Goal: Task Accomplishment & Management: Complete application form

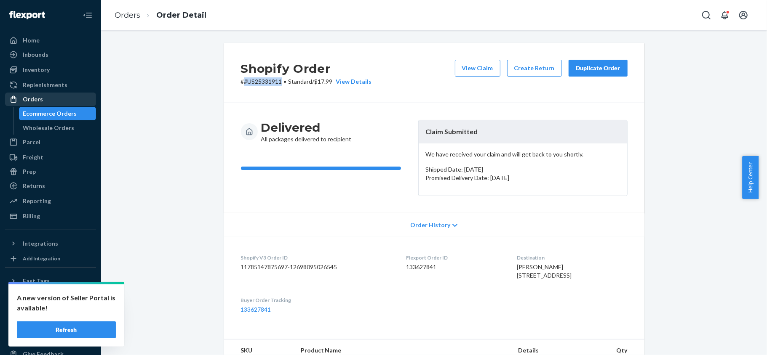
click at [60, 100] on div "Orders" at bounding box center [50, 99] width 89 height 12
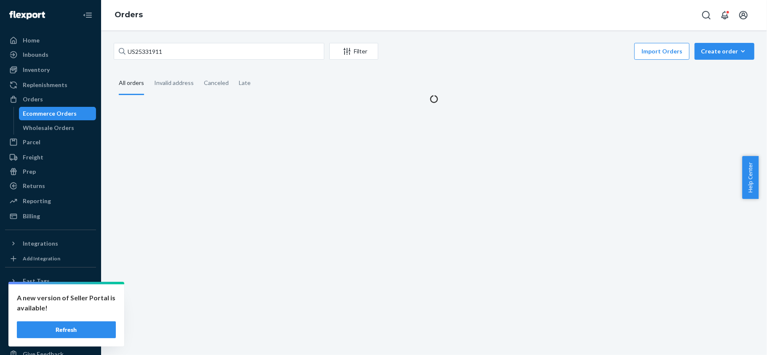
click at [69, 330] on button "Refresh" at bounding box center [66, 330] width 99 height 17
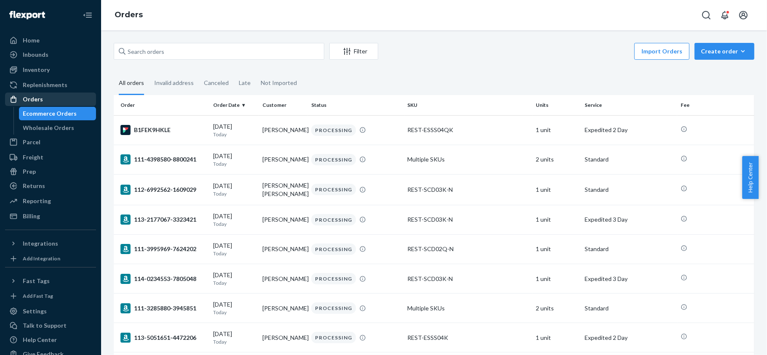
click at [35, 99] on div "Orders" at bounding box center [33, 99] width 20 height 8
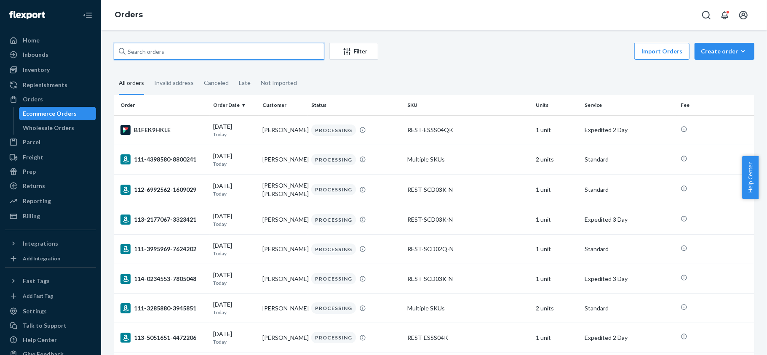
click at [146, 51] on input "text" at bounding box center [219, 51] width 210 height 17
paste input "US25331311"
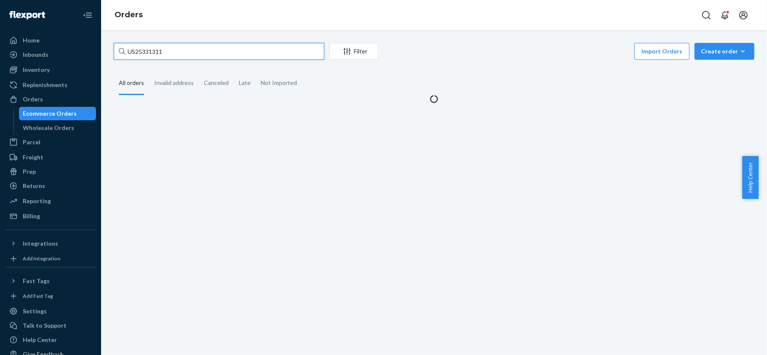
type input "US25331311"
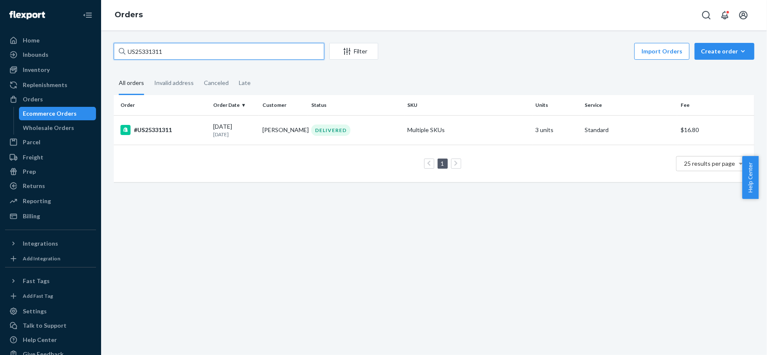
click at [215, 52] on input "US25331311" at bounding box center [219, 51] width 210 height 17
click at [179, 133] on div "#US25331311" at bounding box center [163, 130] width 86 height 10
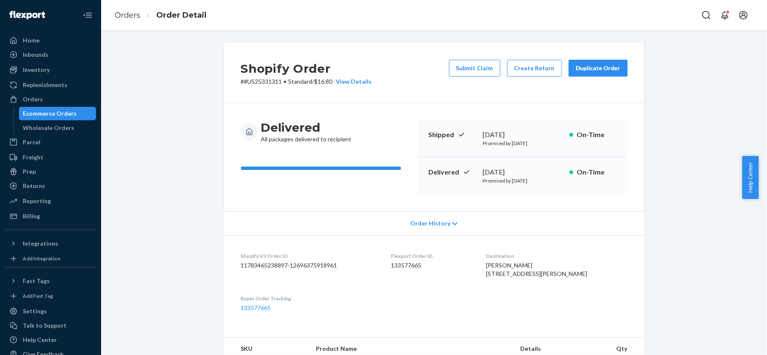
click at [44, 106] on div "Orders Ecommerce Orders Wholesale Orders" at bounding box center [50, 114] width 91 height 42
click at [41, 98] on div "Orders" at bounding box center [33, 99] width 20 height 8
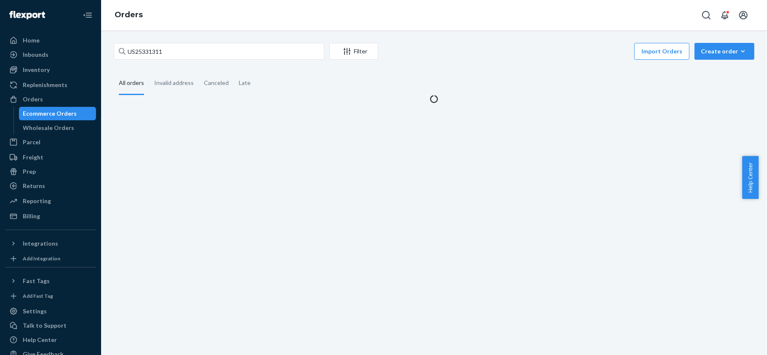
click at [162, 56] on input "US25331311" at bounding box center [219, 51] width 210 height 17
type input "PD3759775"
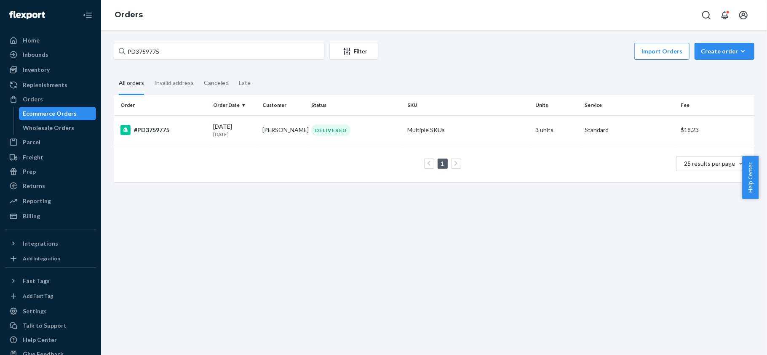
drag, startPoint x: 186, startPoint y: 133, endPoint x: 258, endPoint y: 31, distance: 125.0
click at [185, 135] on td "#PD3759775" at bounding box center [162, 129] width 96 height 29
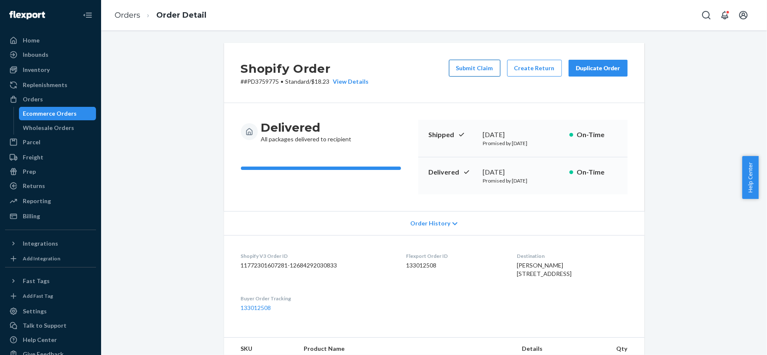
click at [479, 69] on button "Submit Claim" at bounding box center [474, 68] width 51 height 17
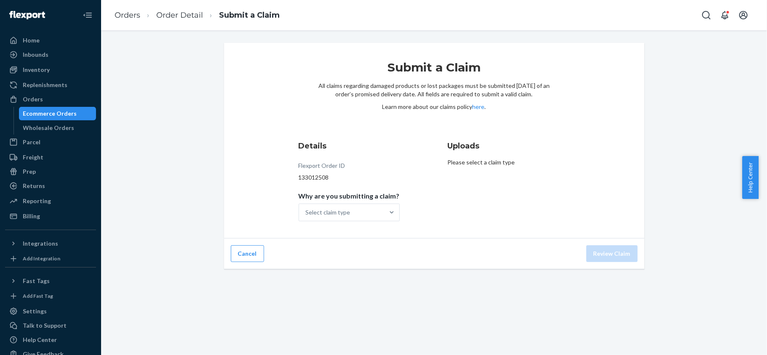
click at [363, 223] on div "Details Flexport Order ID 133012508 Why are you submitting a claim? Select clai…" at bounding box center [359, 181] width 122 height 91
click at [364, 214] on div "Select claim type" at bounding box center [341, 212] width 85 height 17
click at [306, 214] on input "Why are you submitting a claim? Select claim type" at bounding box center [306, 212] width 1 height 8
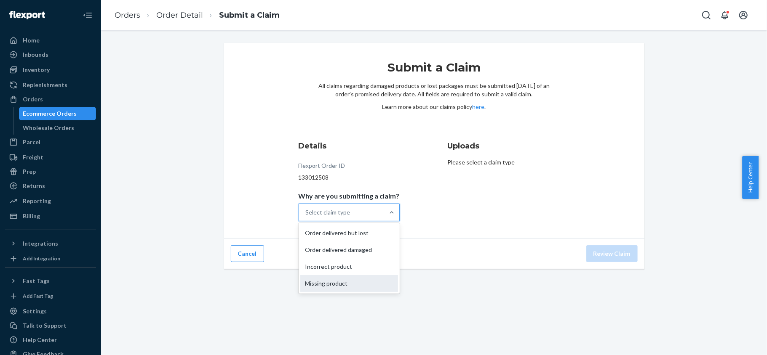
click at [343, 285] on div "Missing product" at bounding box center [349, 283] width 98 height 17
click at [306, 217] on input "Why are you submitting a claim? option Missing product focused, 4 of 4. 4 resul…" at bounding box center [306, 212] width 1 height 8
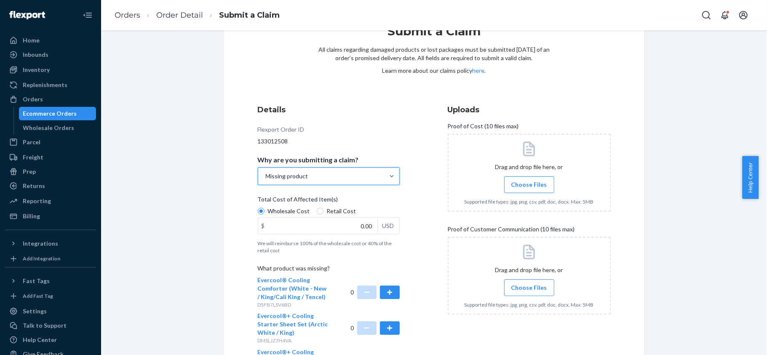
scroll to position [56, 0]
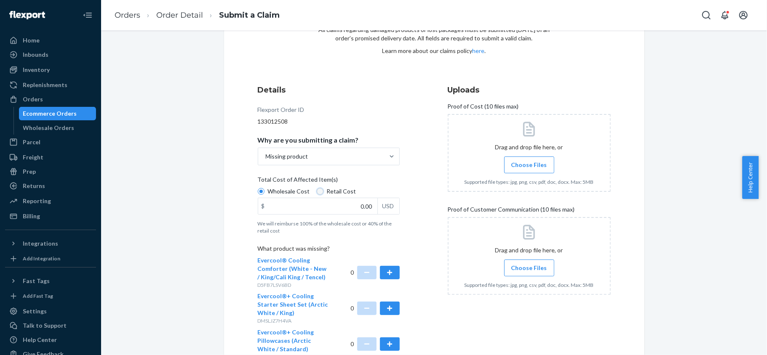
click at [317, 191] on input "Retail Cost" at bounding box center [320, 191] width 7 height 7
radio input "true"
radio input "false"
drag, startPoint x: 349, startPoint y: 209, endPoint x: 384, endPoint y: 211, distance: 35.4
click at [381, 210] on div "$ 0.00 USD" at bounding box center [329, 206] width 142 height 17
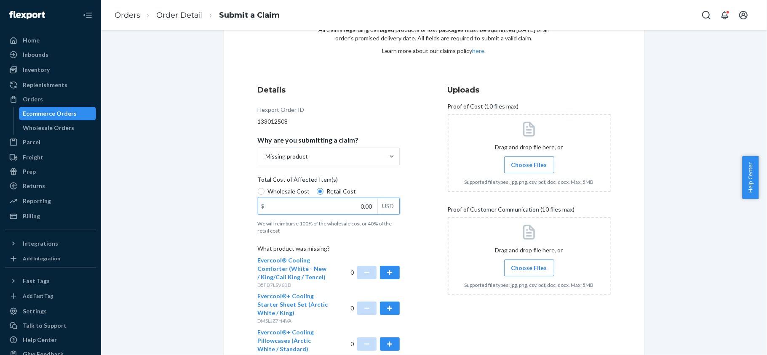
paste input "63"
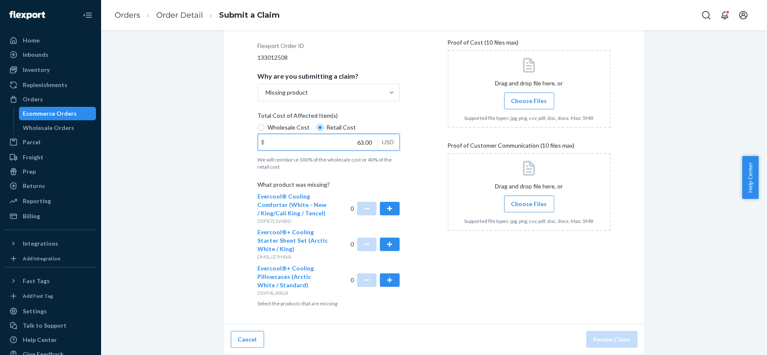
scroll to position [120, 0]
type input "63.00"
drag, startPoint x: 389, startPoint y: 274, endPoint x: 394, endPoint y: 278, distance: 6.6
click at [389, 274] on button "button" at bounding box center [389, 280] width 19 height 13
click at [529, 93] on label "Choose Files" at bounding box center [529, 101] width 50 height 17
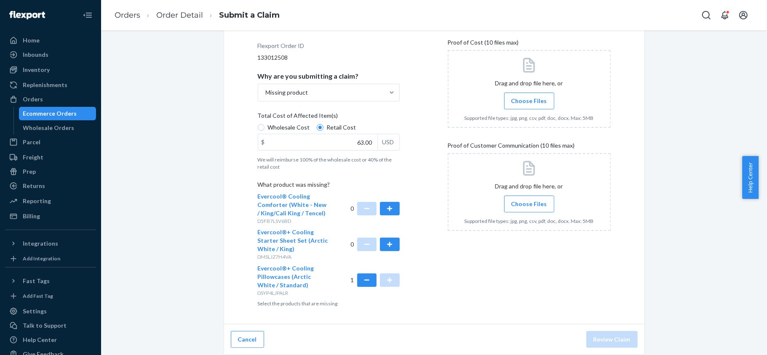
click at [525, 99] on span "Choose Files" at bounding box center [529, 101] width 36 height 8
click at [529, 99] on input "Choose Files" at bounding box center [529, 100] width 0 height 9
click at [521, 203] on span "Choose Files" at bounding box center [529, 204] width 36 height 8
click at [529, 203] on input "Choose Files" at bounding box center [529, 204] width 0 height 9
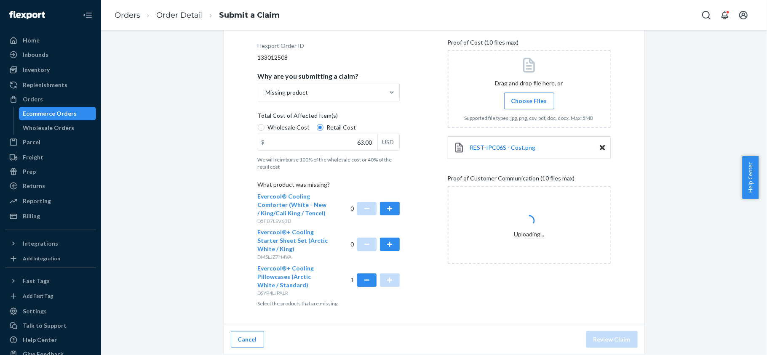
click at [524, 105] on label "Choose Files" at bounding box center [529, 101] width 50 height 17
click at [529, 105] on input "Choose Files" at bounding box center [529, 100] width 0 height 9
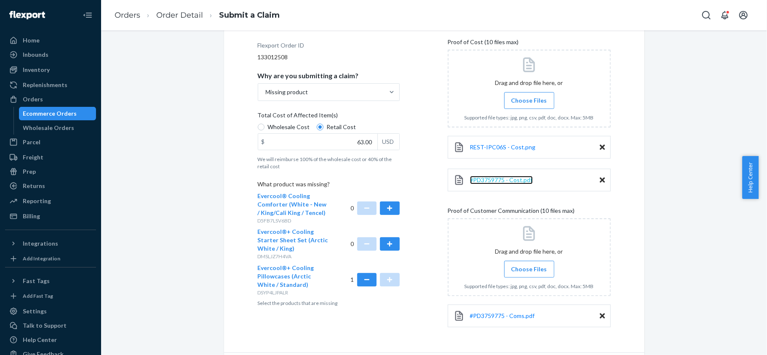
click at [504, 179] on span "#PD3759775 - Cost.pdf" at bounding box center [501, 179] width 63 height 7
click at [530, 318] on div "#PD3759775 - Coms.pdf" at bounding box center [528, 316] width 163 height 23
click at [520, 317] on span "#PD3759775 - Coms.pdf" at bounding box center [502, 315] width 65 height 7
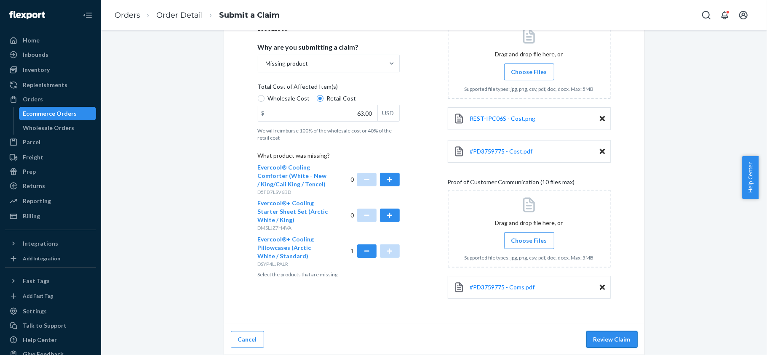
click at [608, 341] on button "Review Claim" at bounding box center [611, 339] width 51 height 17
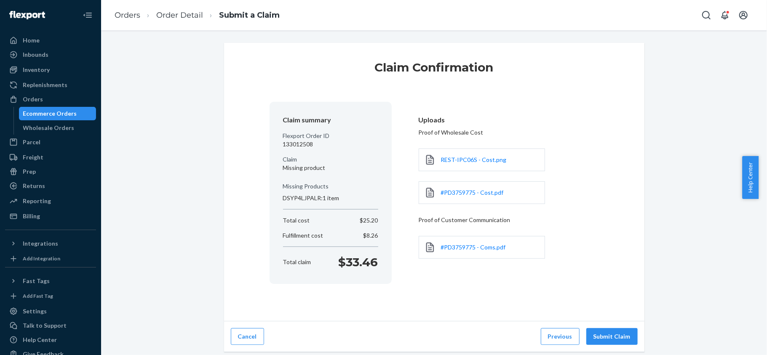
click at [610, 338] on button "Submit Claim" at bounding box center [611, 336] width 51 height 17
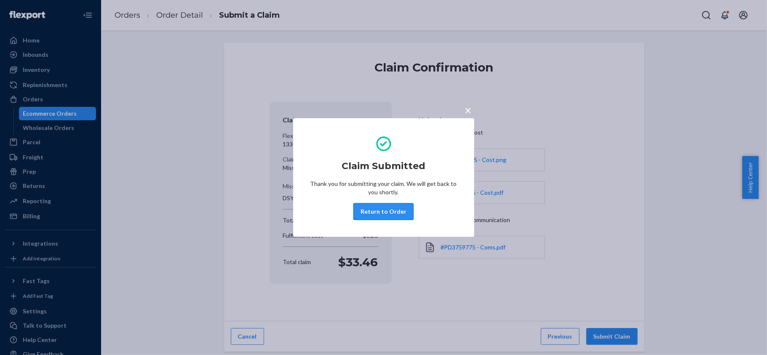
click at [374, 210] on button "Return to Order" at bounding box center [383, 211] width 60 height 17
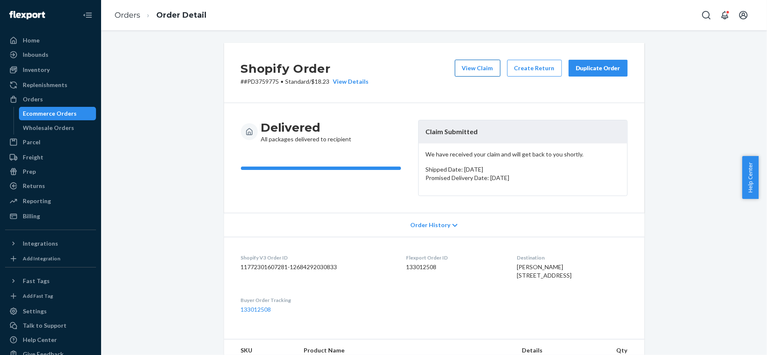
click at [472, 73] on button "View Claim" at bounding box center [477, 68] width 45 height 17
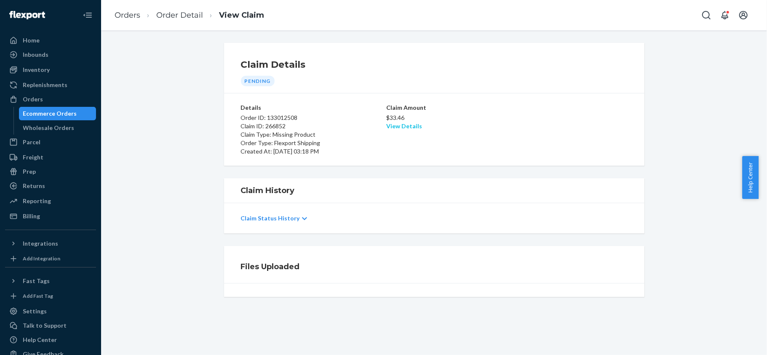
click at [388, 127] on link "View Details" at bounding box center [404, 125] width 36 height 7
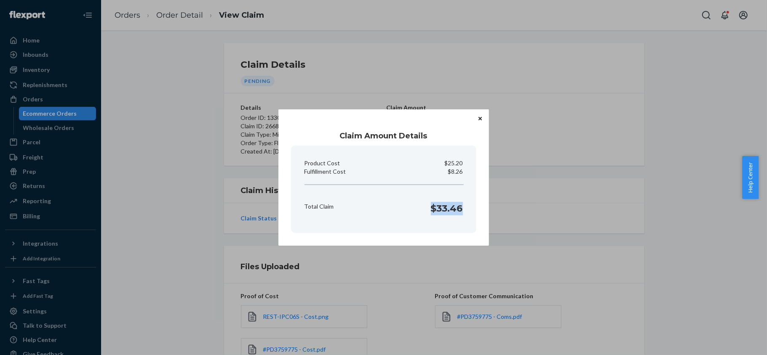
copy h1 "$33.46"
drag, startPoint x: 426, startPoint y: 212, endPoint x: 462, endPoint y: 219, distance: 36.5
click at [462, 219] on div "Total Claim $33.46" at bounding box center [383, 207] width 165 height 26
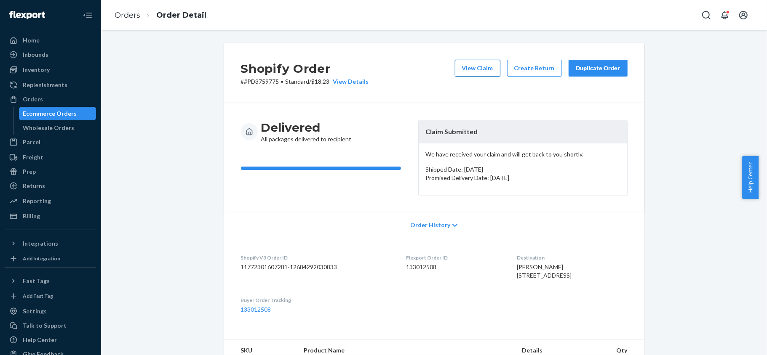
click at [469, 66] on button "View Claim" at bounding box center [477, 68] width 45 height 17
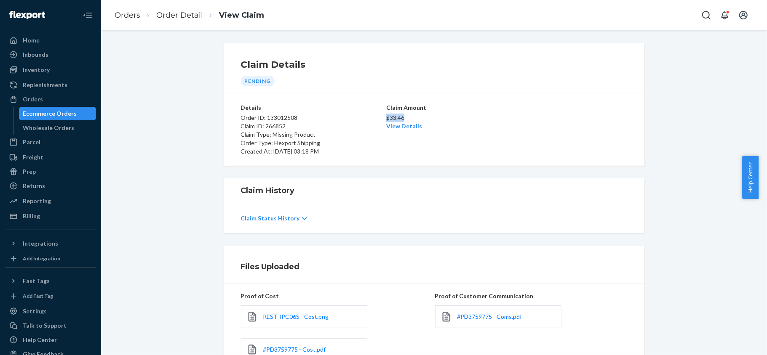
drag, startPoint x: 382, startPoint y: 120, endPoint x: 402, endPoint y: 120, distance: 20.2
click at [402, 120] on p "$33.46" at bounding box center [434, 118] width 96 height 8
copy p "$33.46"
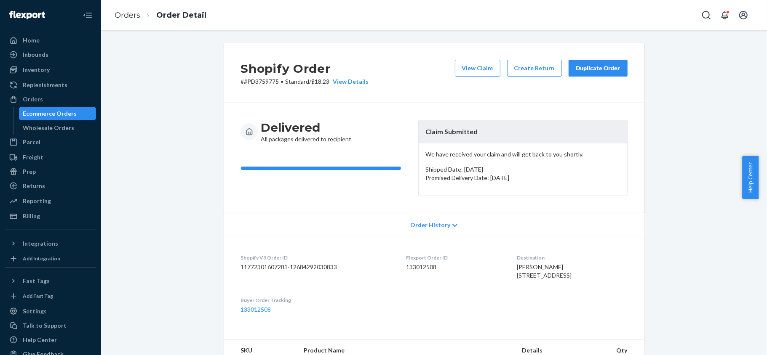
click at [406, 272] on div "Flexport Order ID 133012508" at bounding box center [454, 268] width 97 height 29
copy dd "133012508"
drag, startPoint x: 276, startPoint y: 81, endPoint x: 238, endPoint y: 86, distance: 38.6
click at [238, 86] on div "Shopify Order # #PD3759775 • Standard / $18.23 View Details View Claim Create R…" at bounding box center [434, 73] width 420 height 60
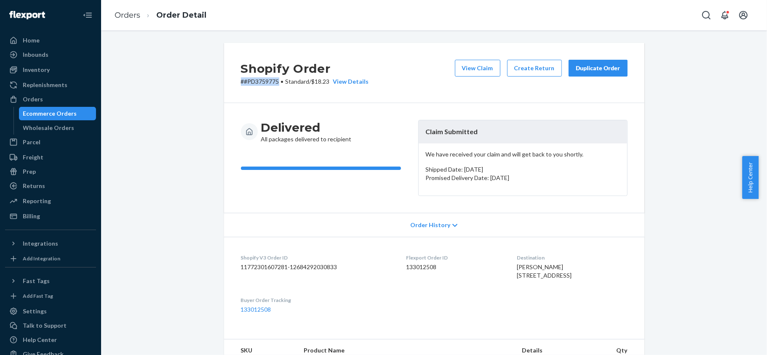
click at [238, 86] on div "Shopify Order # #PD3759775 • Standard / $18.23 View Details View Claim Create R…" at bounding box center [434, 73] width 420 height 60
click at [242, 84] on p "# #PD3759775 • Standard / $18.23 View Details" at bounding box center [305, 81] width 128 height 8
copy p "#PD3759775"
drag, startPoint x: 238, startPoint y: 83, endPoint x: 274, endPoint y: 80, distance: 36.3
click at [274, 80] on p "# #PD3759775 • Standard / $18.23 View Details" at bounding box center [305, 81] width 128 height 8
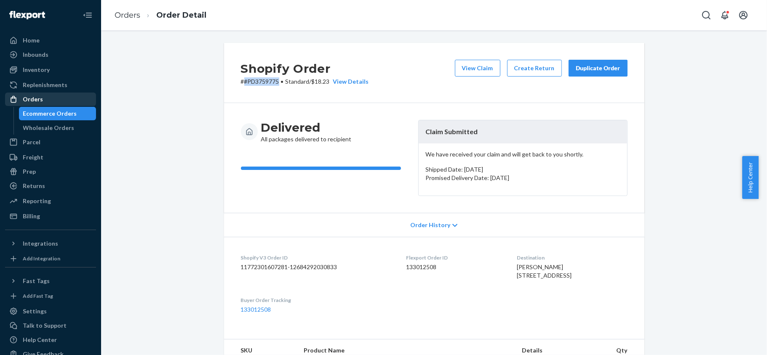
click at [67, 102] on div "Orders" at bounding box center [50, 99] width 89 height 12
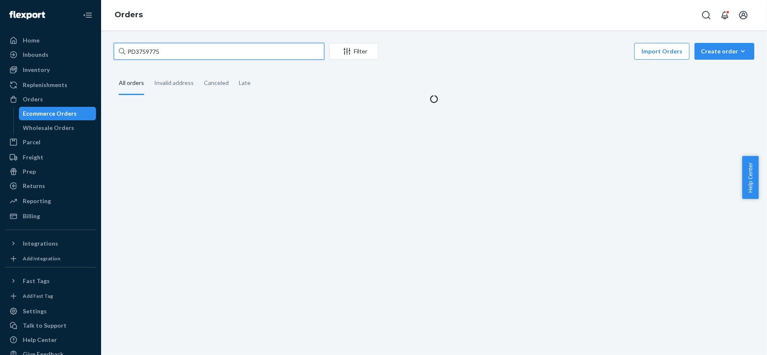
click at [154, 53] on input "PD3759775" at bounding box center [219, 51] width 210 height 17
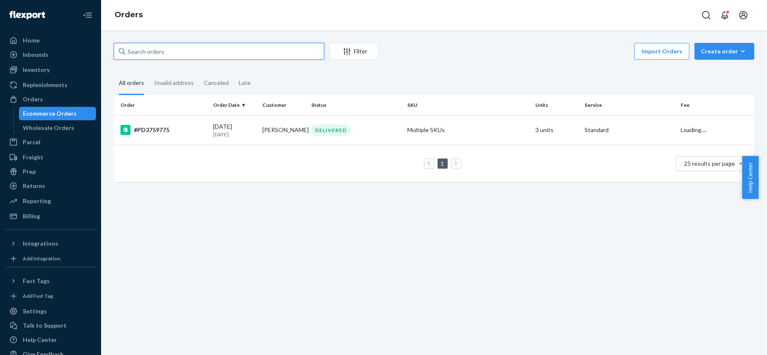
paste input "US25331578"
type input "US25331578"
click at [200, 122] on td "#US25331578" at bounding box center [162, 129] width 96 height 29
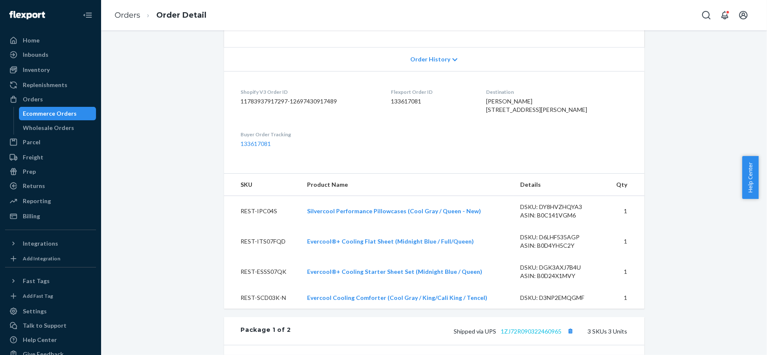
scroll to position [280, 0]
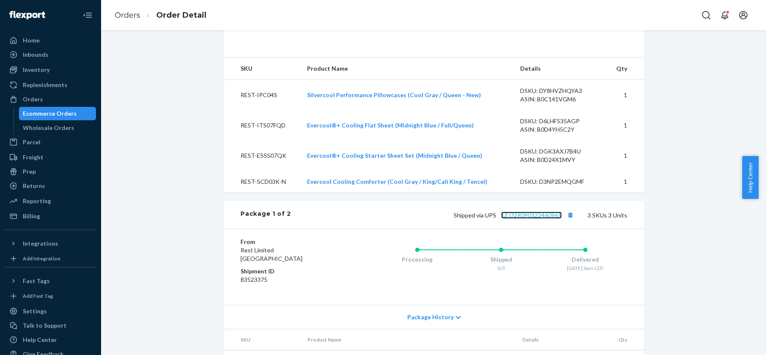
click at [532, 219] on link "1ZJ72R090322460965" at bounding box center [531, 215] width 61 height 7
drag, startPoint x: 501, startPoint y: 102, endPoint x: 488, endPoint y: 88, distance: 18.5
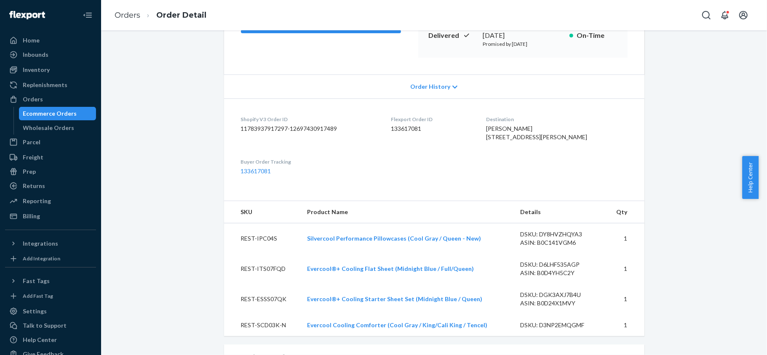
scroll to position [0, 0]
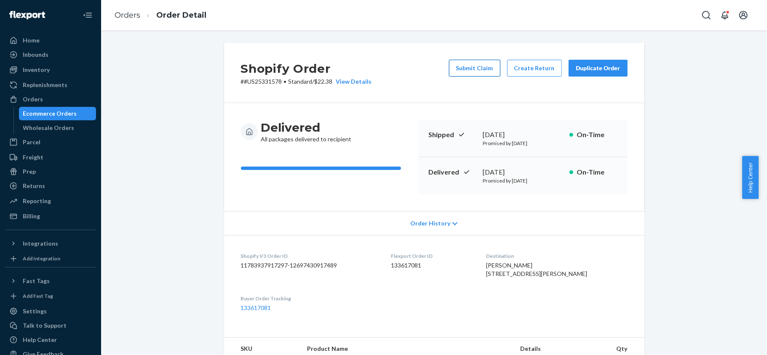
click at [474, 74] on button "Submit Claim" at bounding box center [474, 68] width 51 height 17
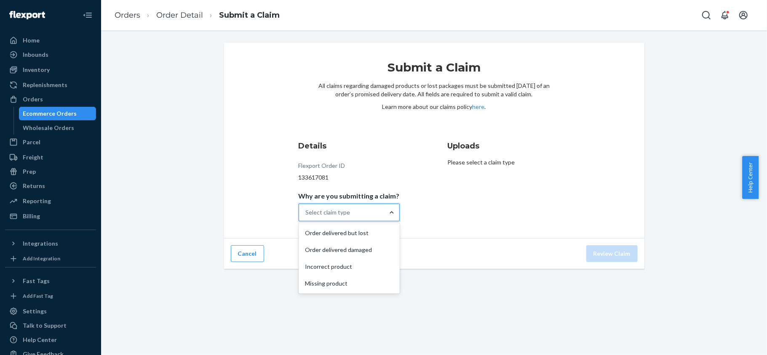
click at [384, 209] on div at bounding box center [391, 212] width 15 height 8
click at [306, 209] on input "Why are you submitting a claim? option Order delivered but lost focused, 1 of 4…" at bounding box center [306, 212] width 1 height 8
click at [365, 283] on div "Missing product" at bounding box center [349, 283] width 98 height 17
click at [306, 217] on input "Why are you submitting a claim? option Missing product focused, 4 of 4. 4 resul…" at bounding box center [306, 212] width 1 height 8
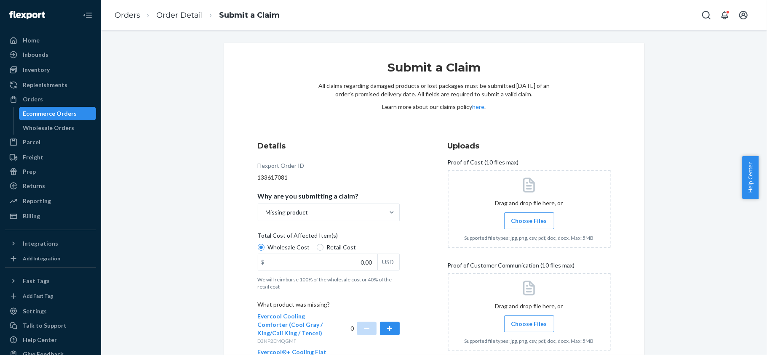
click at [327, 245] on span "Retail Cost" at bounding box center [341, 247] width 29 height 8
click at [323, 245] on input "Retail Cost" at bounding box center [320, 247] width 7 height 7
radio input "true"
radio input "false"
click at [384, 259] on div "$ 0.00 USD" at bounding box center [329, 262] width 142 height 17
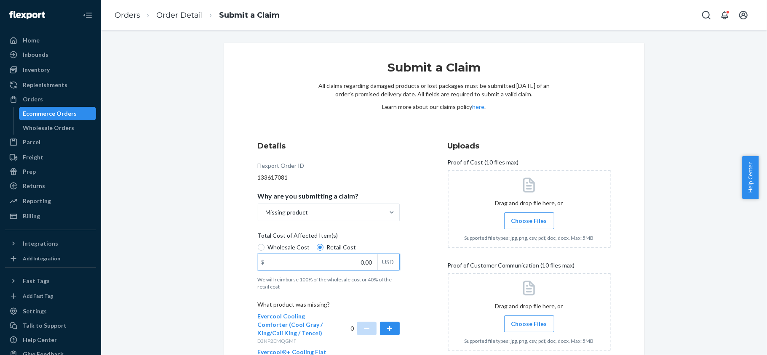
paste input "91.17"
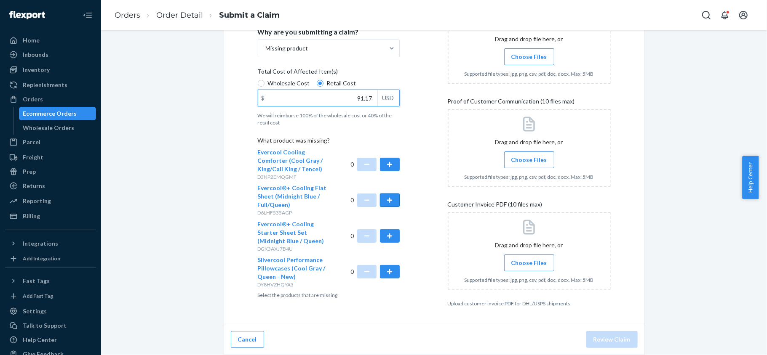
type input "91.17"
click at [386, 204] on button "button" at bounding box center [389, 200] width 19 height 13
click at [535, 57] on span "Choose Files" at bounding box center [529, 57] width 36 height 8
click at [529, 57] on input "Choose Files" at bounding box center [529, 56] width 0 height 9
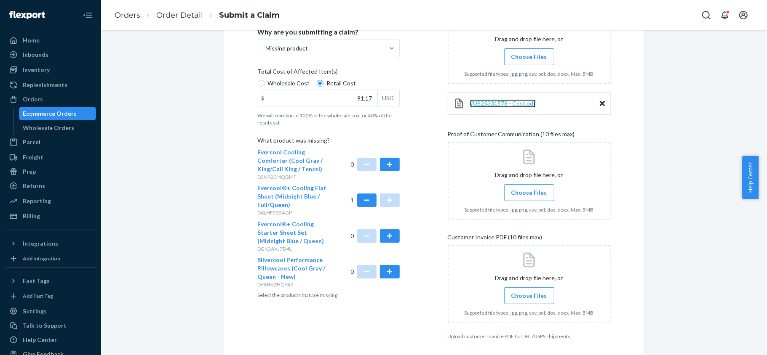
click at [493, 105] on span "#US25331578 - Cost.pdf" at bounding box center [503, 103] width 66 height 7
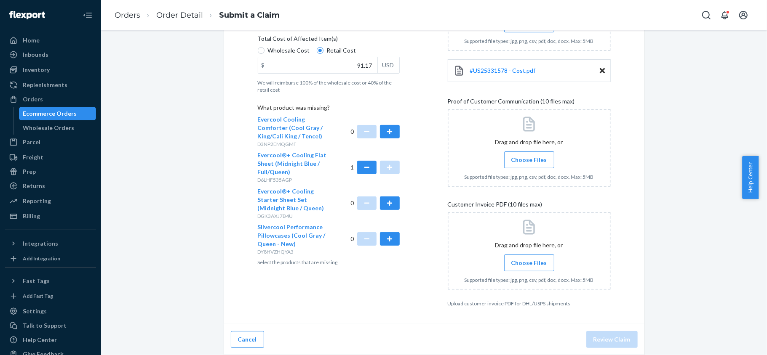
click at [524, 158] on span "Choose Files" at bounding box center [529, 160] width 36 height 8
click at [529, 158] on input "Choose Files" at bounding box center [529, 159] width 0 height 9
click at [538, 264] on span "Choose Files" at bounding box center [529, 263] width 36 height 8
click at [529, 264] on input "Choose Files" at bounding box center [529, 262] width 0 height 9
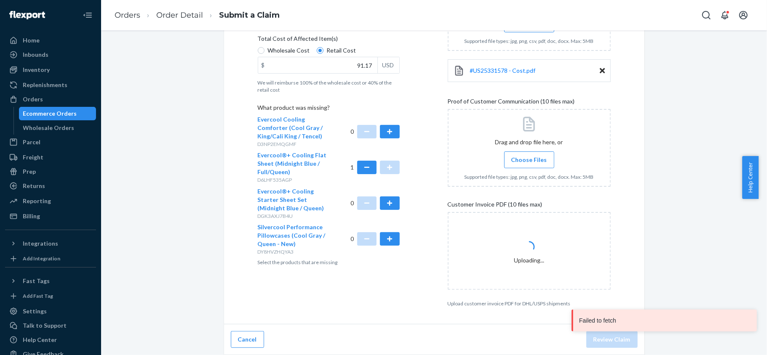
click at [517, 160] on span "Choose Files" at bounding box center [529, 160] width 36 height 8
click at [529, 160] on input "Choose Files" at bounding box center [529, 159] width 0 height 9
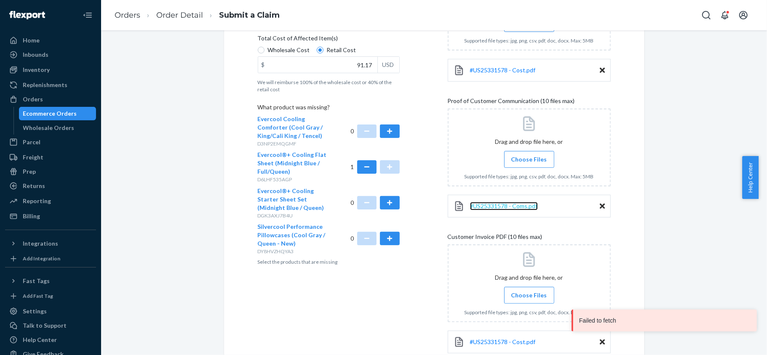
click at [519, 205] on span "#US25331578 - Coms.pdf" at bounding box center [504, 205] width 68 height 7
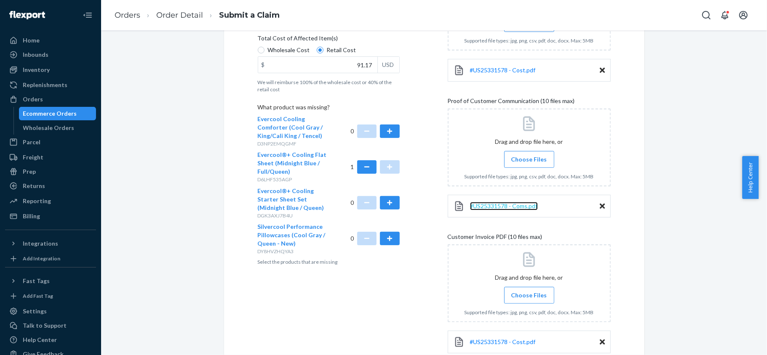
click at [509, 204] on span "#US25331578 - Coms.pdf" at bounding box center [504, 205] width 68 height 7
click at [486, 76] on div "#US25331578 - Cost.pdf" at bounding box center [528, 70] width 163 height 23
click at [486, 72] on span "#US25331578 - Cost.pdf" at bounding box center [503, 70] width 66 height 7
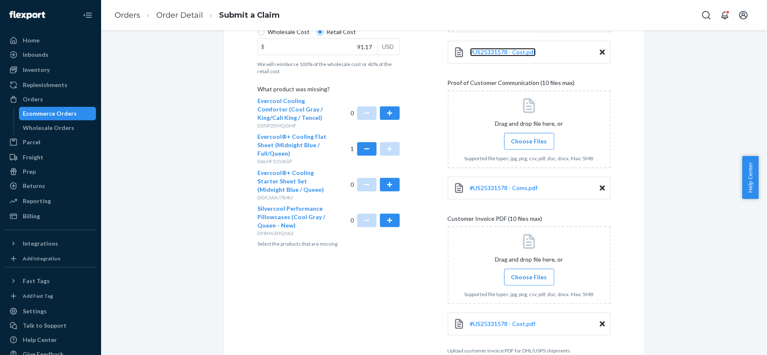
scroll to position [264, 0]
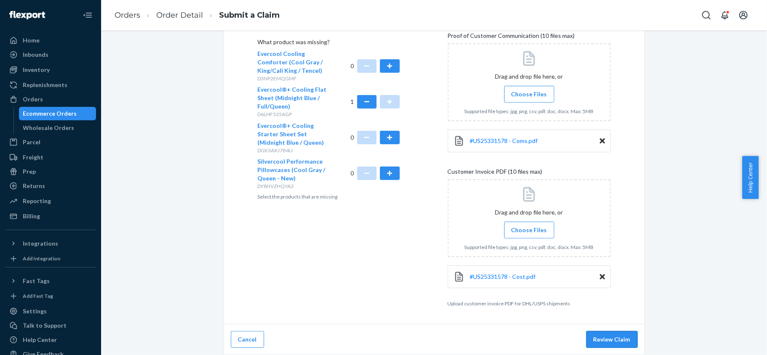
click at [605, 347] on button "Review Claim" at bounding box center [611, 339] width 51 height 17
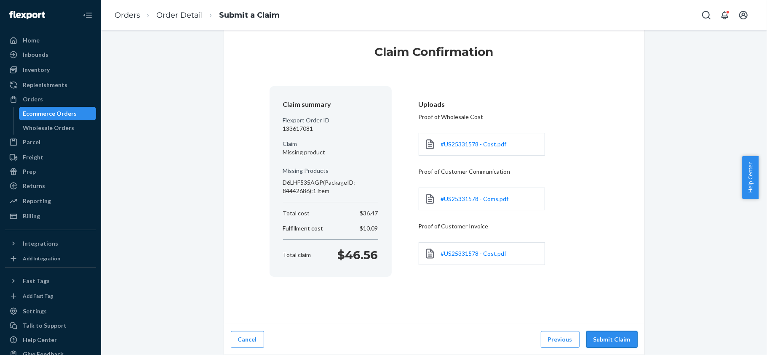
scroll to position [17, 0]
click at [559, 334] on button "Previous" at bounding box center [559, 339] width 39 height 17
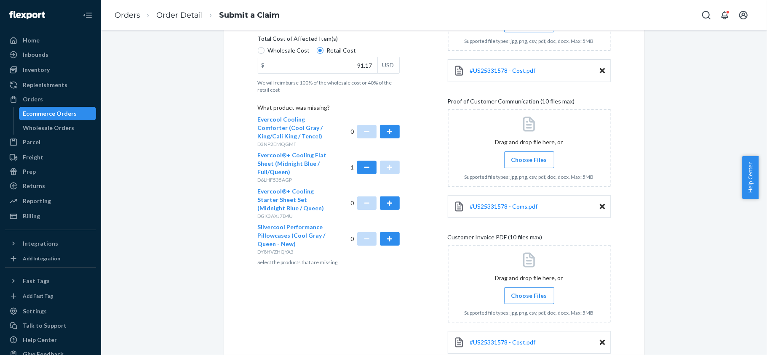
scroll to position [264, 0]
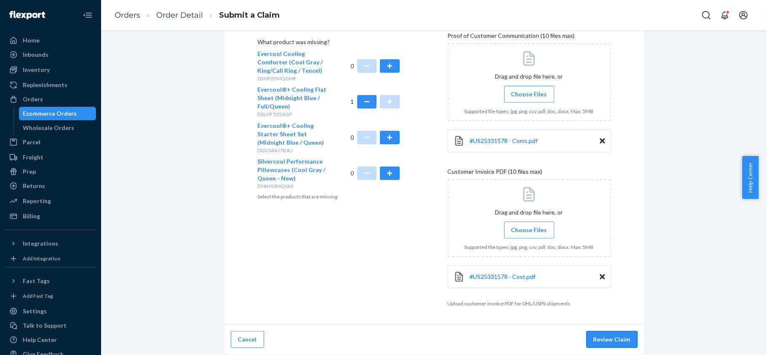
click at [600, 337] on button "Review Claim" at bounding box center [611, 339] width 51 height 17
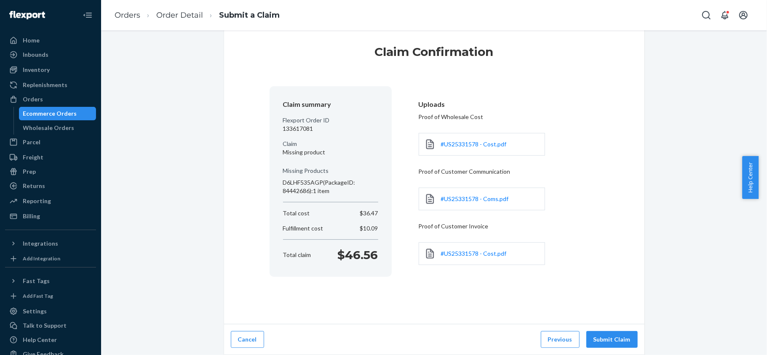
scroll to position [17, 0]
click at [600, 337] on button "Submit Claim" at bounding box center [611, 339] width 51 height 17
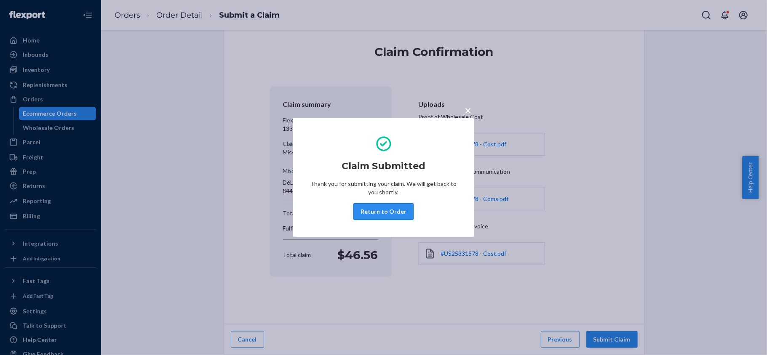
drag, startPoint x: 389, startPoint y: 208, endPoint x: 388, endPoint y: 185, distance: 22.8
click at [389, 209] on button "Return to Order" at bounding box center [383, 211] width 60 height 17
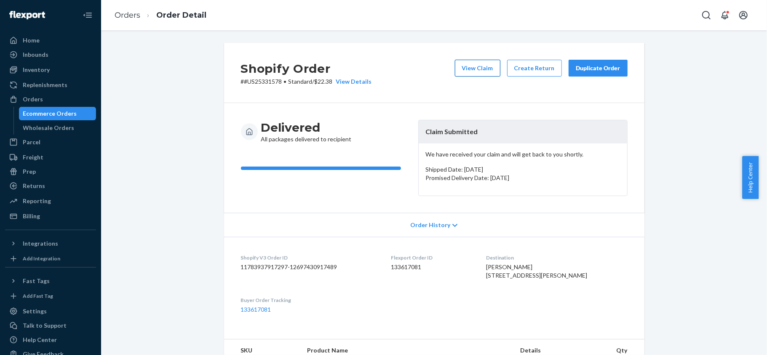
click at [482, 63] on button "View Claim" at bounding box center [477, 68] width 45 height 17
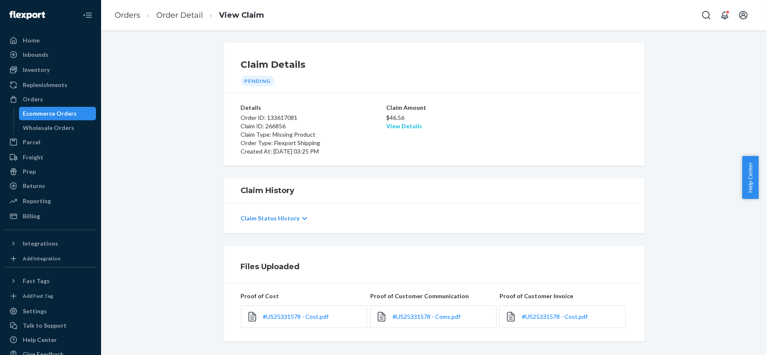
click at [403, 126] on link "View Details" at bounding box center [404, 125] width 36 height 7
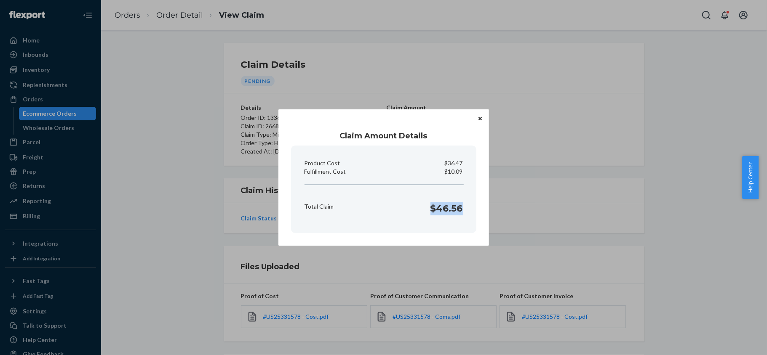
copy h1 "$46.56"
drag, startPoint x: 431, startPoint y: 210, endPoint x: 464, endPoint y: 213, distance: 32.9
click at [464, 213] on div "Total Claim $46.56" at bounding box center [383, 207] width 165 height 26
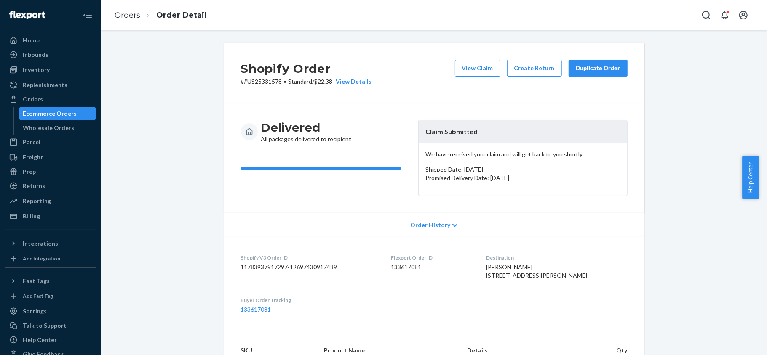
click at [417, 270] on dd "133617081" at bounding box center [432, 267] width 82 height 8
copy dd "133617081"
copy p "#US25331578"
drag, startPoint x: 278, startPoint y: 81, endPoint x: 238, endPoint y: 85, distance: 40.1
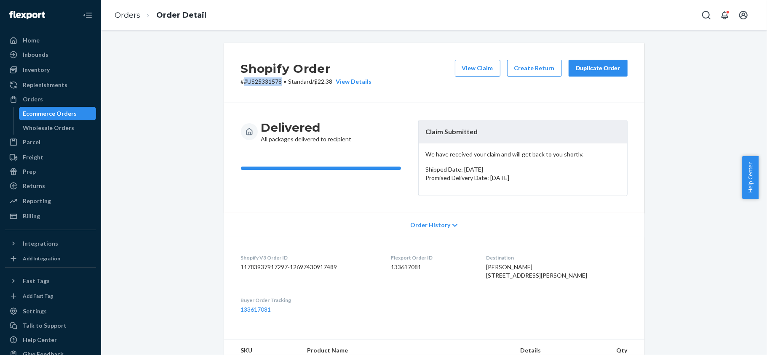
click at [241, 85] on p "# #US25331578 • Standard / $22.38 View Details" at bounding box center [306, 81] width 131 height 8
click at [63, 103] on div "Orders" at bounding box center [50, 99] width 89 height 12
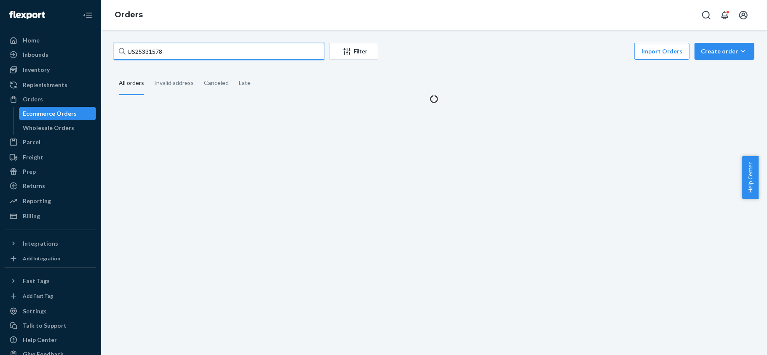
click at [190, 56] on input "US25331578" at bounding box center [219, 51] width 210 height 17
click at [190, 55] on input "US25331578" at bounding box center [219, 51] width 210 height 17
paste input "US25331311"
type input "US25331311"
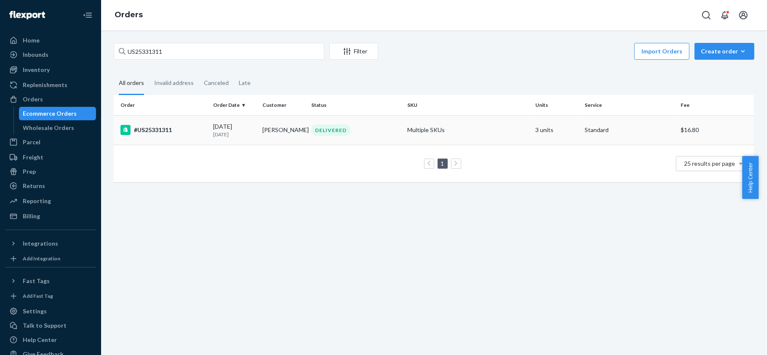
click at [196, 128] on div "#US25331311" at bounding box center [163, 130] width 86 height 10
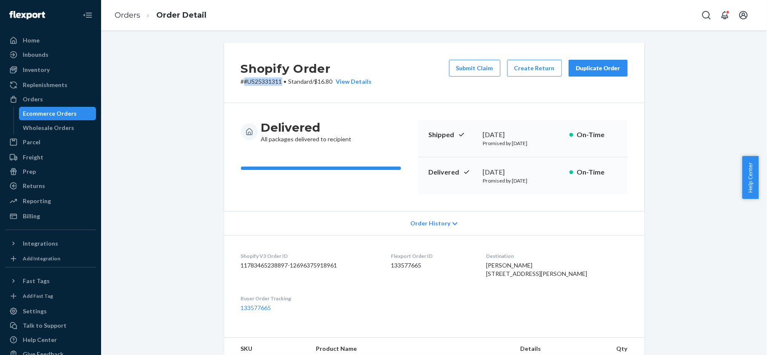
copy p "#US25331311"
drag, startPoint x: 278, startPoint y: 82, endPoint x: 239, endPoint y: 85, distance: 39.3
click at [241, 85] on p "# #US25331311 • Standard / $16.80 View Details" at bounding box center [306, 81] width 131 height 8
click at [460, 70] on button "Submit Claim" at bounding box center [474, 68] width 51 height 17
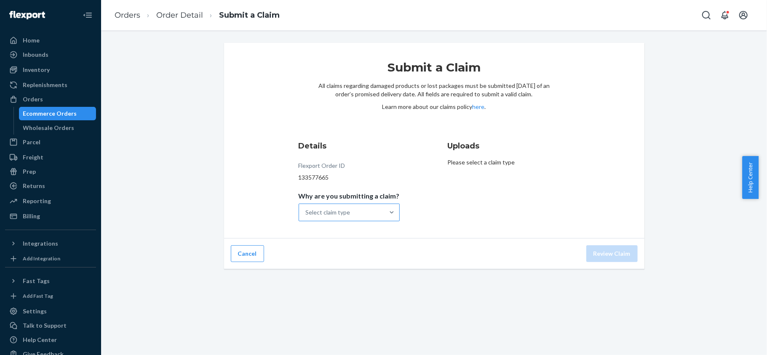
click at [375, 206] on div "Select claim type" at bounding box center [341, 212] width 85 height 17
click at [306, 208] on input "Why are you submitting a claim? Select claim type" at bounding box center [306, 212] width 1 height 8
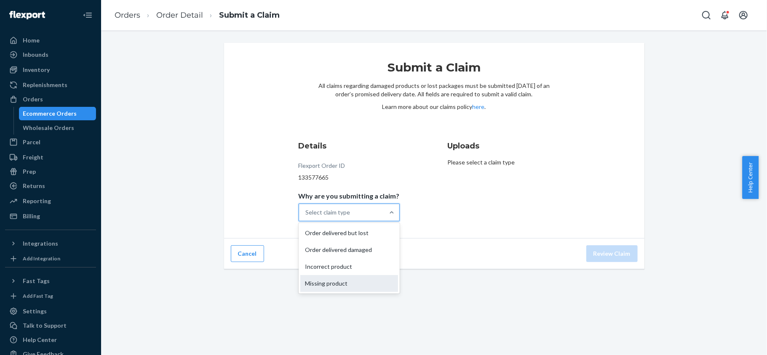
click at [363, 280] on div "Missing product" at bounding box center [349, 283] width 98 height 17
click at [306, 217] on input "Why are you submitting a claim? option Missing product focused, 0 of 4. 4 resul…" at bounding box center [306, 212] width 1 height 8
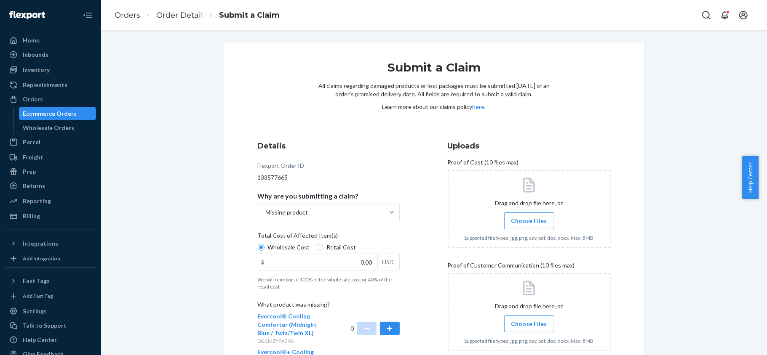
click at [327, 248] on span "Retail Cost" at bounding box center [341, 247] width 29 height 8
click at [323, 248] on input "Retail Cost" at bounding box center [320, 247] width 7 height 7
radio input "true"
radio input "false"
drag, startPoint x: 342, startPoint y: 262, endPoint x: 405, endPoint y: 262, distance: 62.3
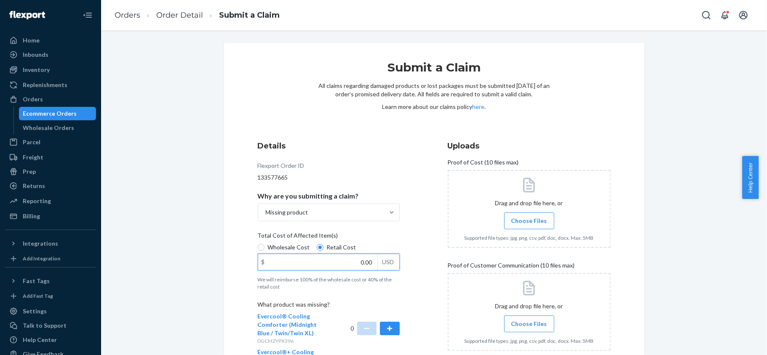
click at [405, 262] on div "Details Flexport Order ID 133577665 Why are you submitting a claim? Missing pro…" at bounding box center [339, 284] width 163 height 297
paste input "139"
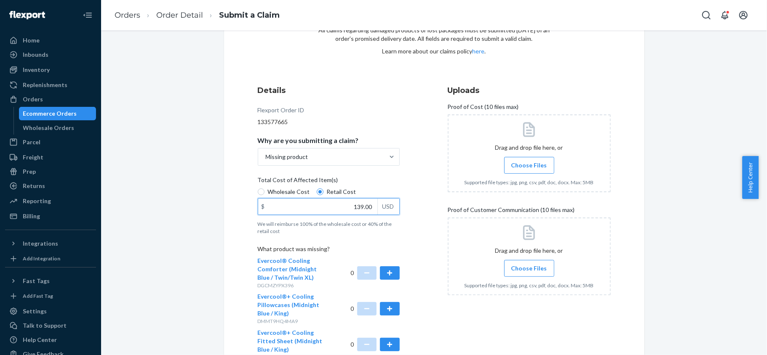
scroll to position [120, 0]
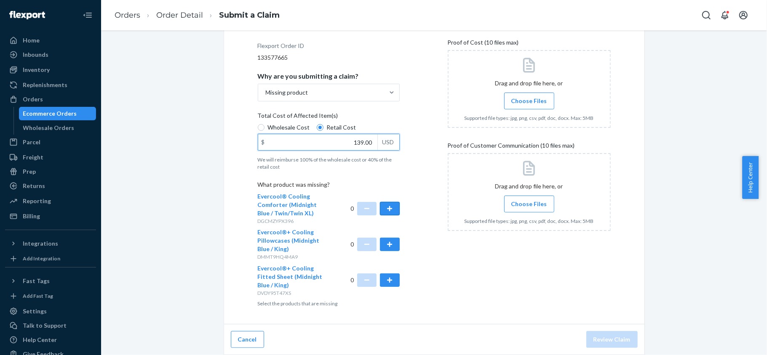
type input "139.00"
click at [382, 210] on button "button" at bounding box center [389, 208] width 19 height 13
click at [519, 89] on div at bounding box center [528, 89] width 163 height 78
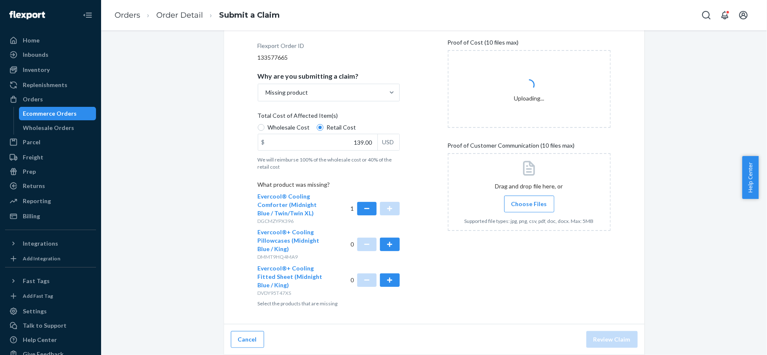
click at [527, 196] on label "Choose Files" at bounding box center [529, 204] width 50 height 17
click at [529, 200] on input "Choose Files" at bounding box center [529, 204] width 0 height 9
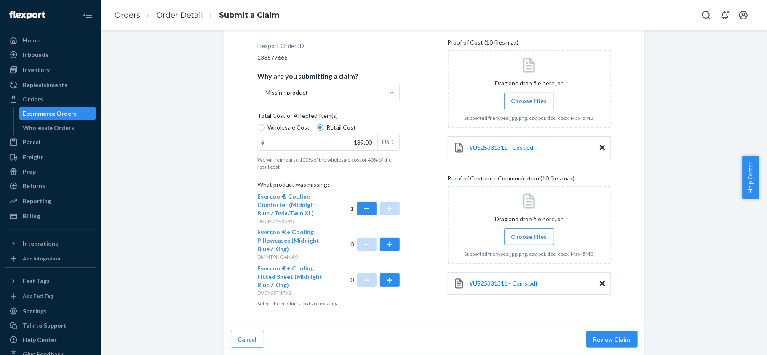
click at [519, 239] on span "Choose Files" at bounding box center [529, 237] width 36 height 8
click at [529, 239] on input "Choose Files" at bounding box center [529, 236] width 0 height 9
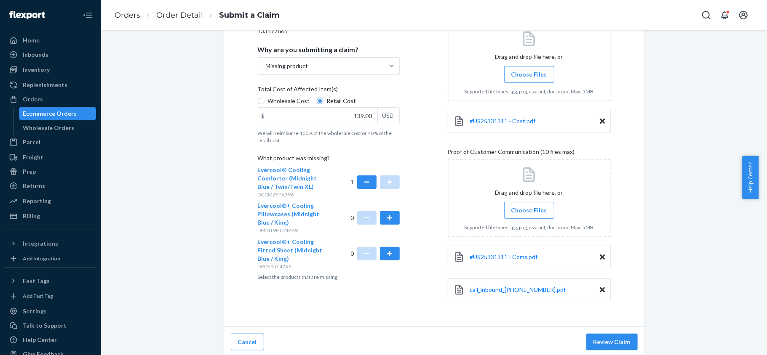
scroll to position [150, 0]
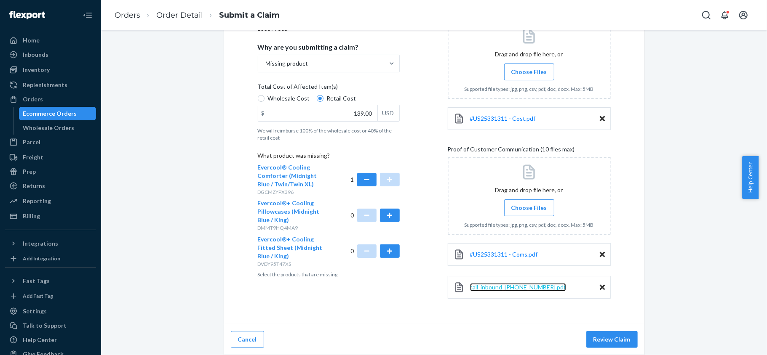
click at [500, 287] on span "call_inbound_3019498105.pdf" at bounding box center [518, 287] width 96 height 7
click at [612, 333] on button "Review Claim" at bounding box center [611, 339] width 51 height 17
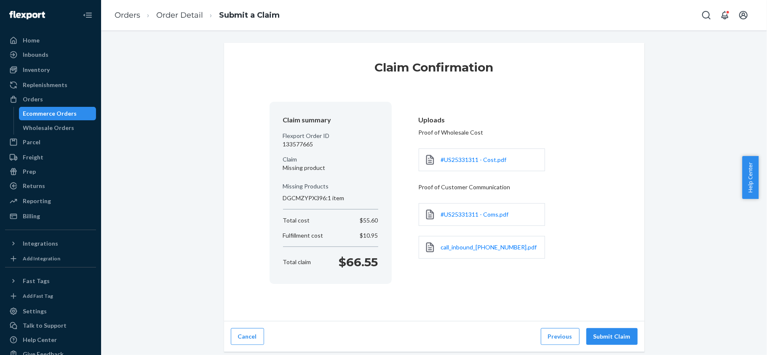
scroll to position [0, 0]
click at [612, 333] on button "Submit Claim" at bounding box center [611, 336] width 51 height 17
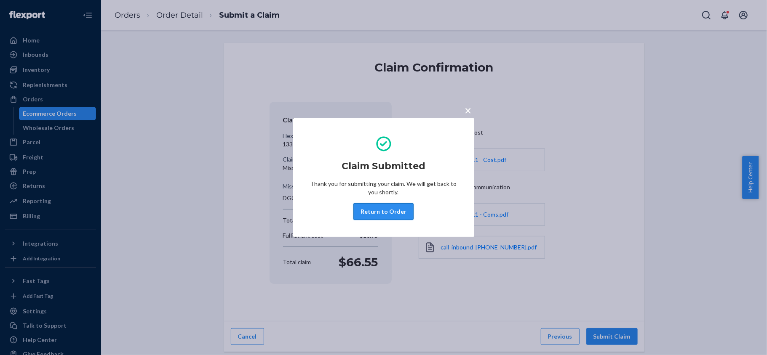
click at [374, 214] on button "Return to Order" at bounding box center [383, 211] width 60 height 17
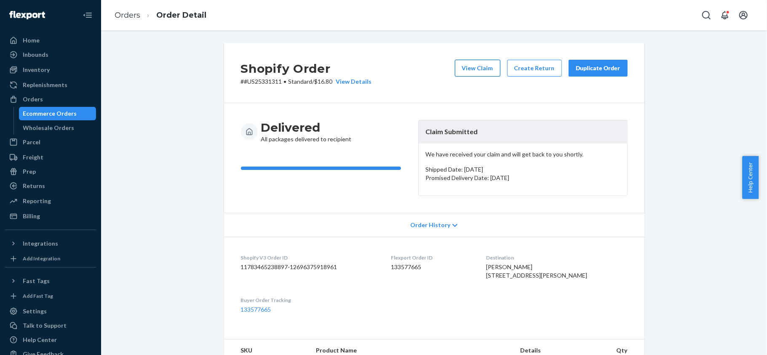
click at [477, 71] on button "View Claim" at bounding box center [477, 68] width 45 height 17
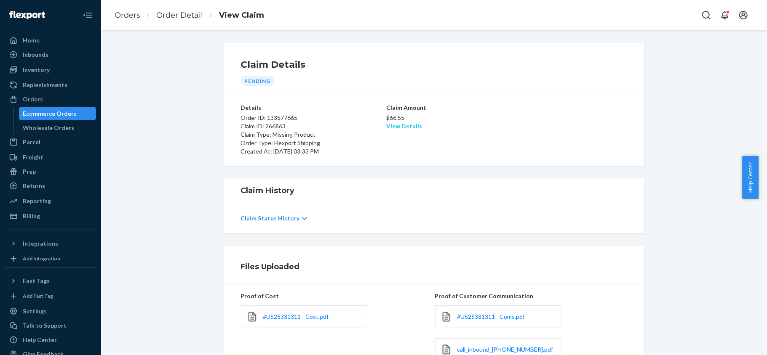
click at [398, 124] on link "View Details" at bounding box center [404, 125] width 36 height 7
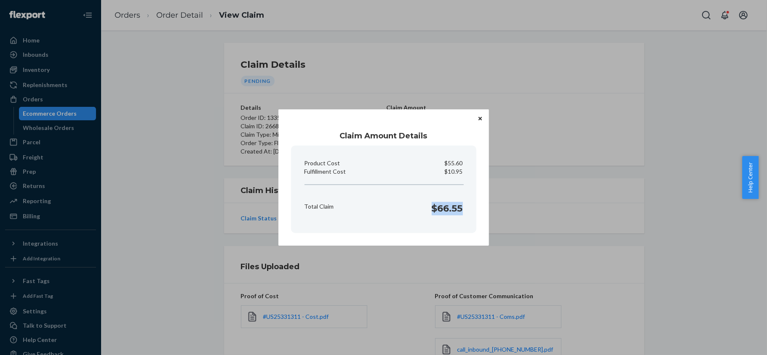
drag, startPoint x: 427, startPoint y: 200, endPoint x: 463, endPoint y: 211, distance: 38.1
click at [463, 211] on div "Total Claim $66.55" at bounding box center [383, 207] width 165 height 26
copy h1 "$66.55"
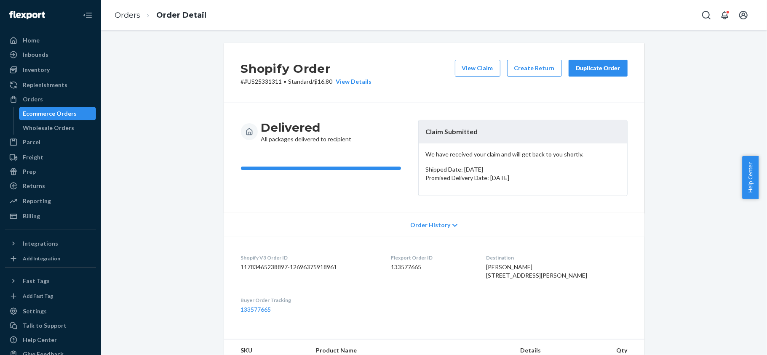
click at [410, 264] on dd "133577665" at bounding box center [432, 267] width 82 height 8
click at [410, 269] on dd "133577665" at bounding box center [432, 267] width 82 height 8
copy dd "133577665"
drag, startPoint x: 279, startPoint y: 81, endPoint x: 241, endPoint y: 85, distance: 39.0
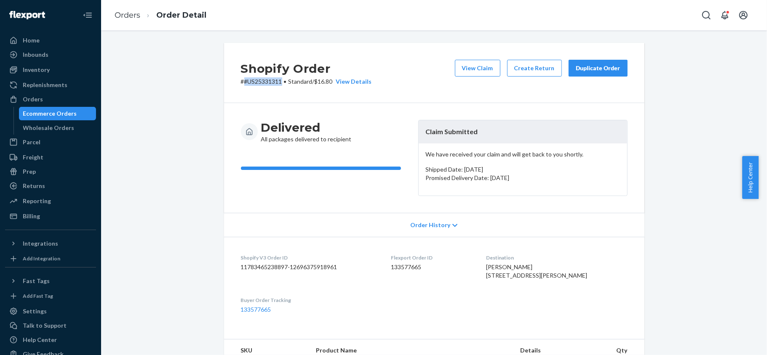
click at [241, 85] on p "# #US25331311 • Standard / $16.80 View Details" at bounding box center [306, 81] width 131 height 8
click at [38, 95] on div "Orders" at bounding box center [33, 99] width 20 height 8
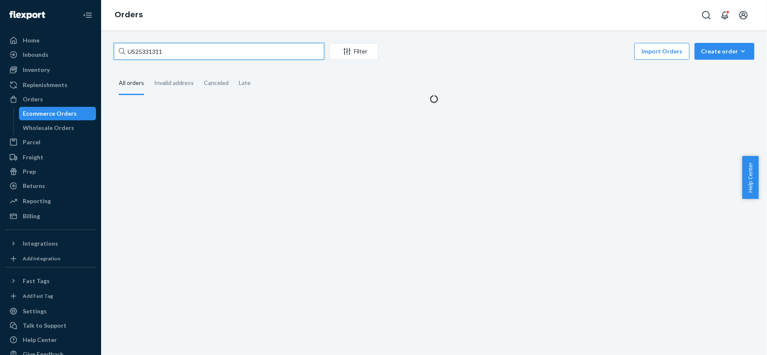
click at [162, 54] on input "US25331311" at bounding box center [219, 51] width 210 height 17
paste input "US25331962"
type input "US25331962"
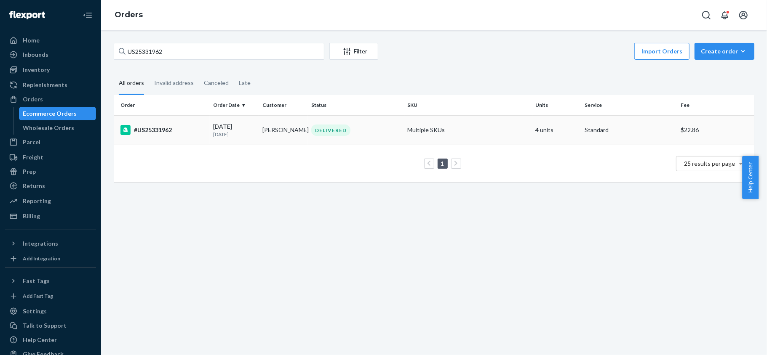
click at [197, 130] on div "#US25331962" at bounding box center [163, 130] width 86 height 10
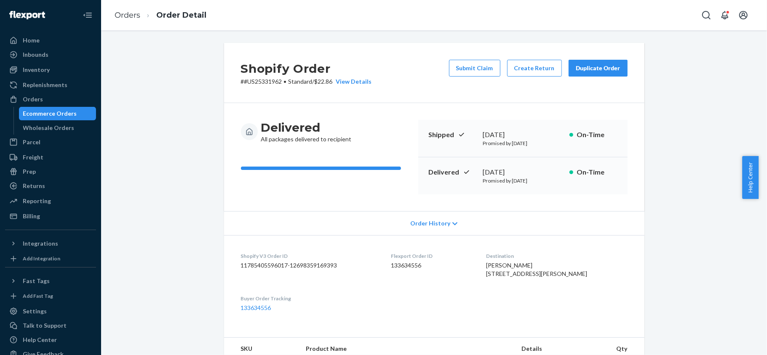
click at [457, 65] on button "Submit Claim" at bounding box center [474, 68] width 51 height 17
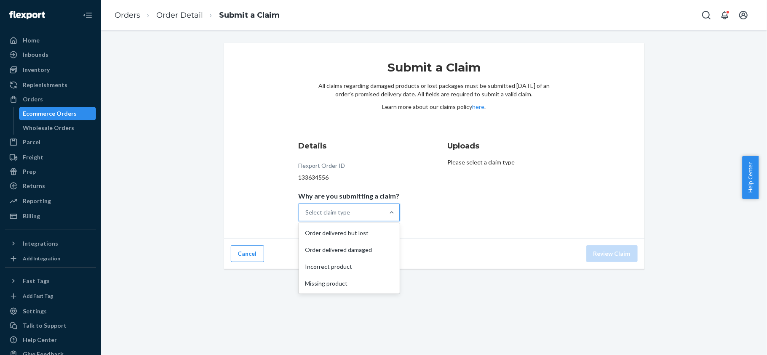
click at [352, 210] on div "Select claim type" at bounding box center [341, 212] width 85 height 17
click at [306, 210] on input "Why are you submitting a claim? option Order delivered but lost focused, 1 of 4…" at bounding box center [306, 212] width 1 height 8
click at [347, 277] on div "Missing product" at bounding box center [349, 283] width 98 height 17
click at [306, 217] on input "Why are you submitting a claim? option Missing product focused, 4 of 4. 4 resul…" at bounding box center [306, 212] width 1 height 8
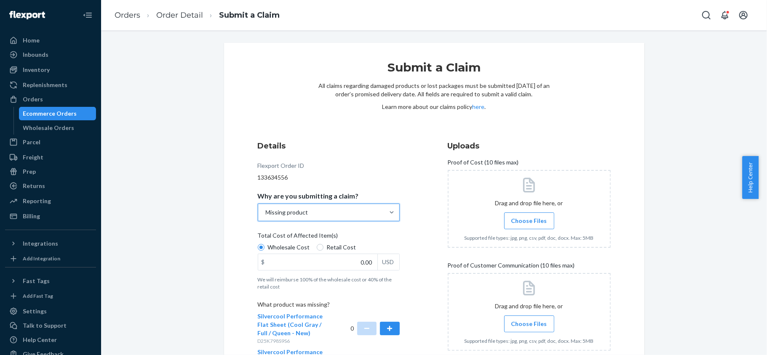
click at [327, 248] on span "Retail Cost" at bounding box center [341, 247] width 29 height 8
click at [323, 248] on input "Retail Cost" at bounding box center [320, 247] width 7 height 7
radio input "true"
radio input "false"
drag, startPoint x: 342, startPoint y: 258, endPoint x: 387, endPoint y: 258, distance: 45.5
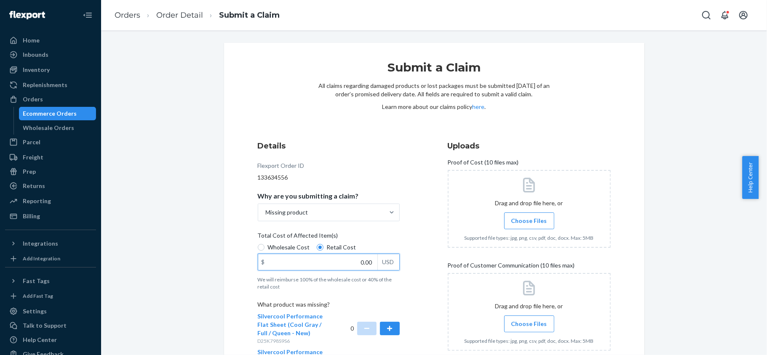
click at [387, 258] on div "$ 0.00 USD" at bounding box center [329, 262] width 142 height 17
paste input "342"
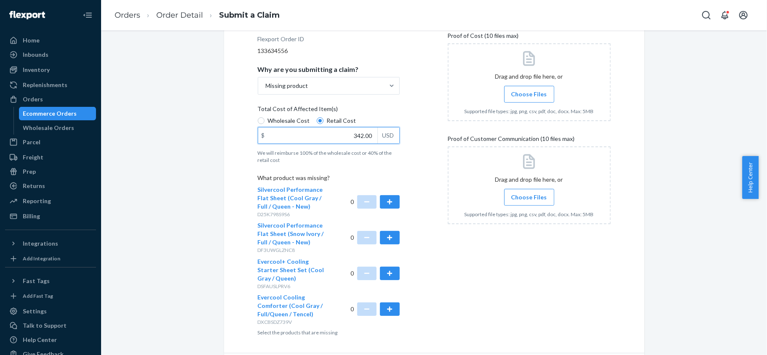
scroll to position [156, 0]
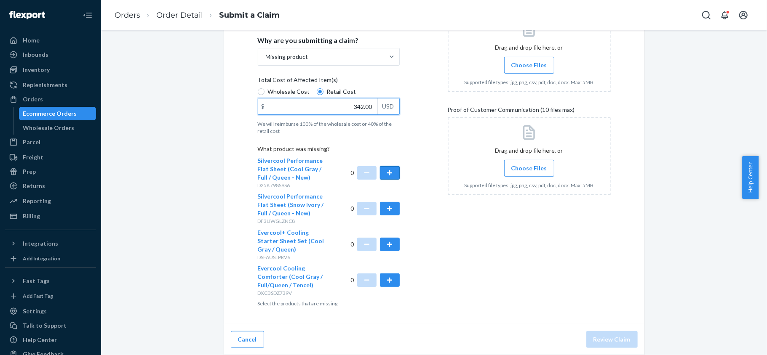
type input "342.00"
click at [383, 174] on button "button" at bounding box center [389, 172] width 19 height 13
click at [385, 213] on button "button" at bounding box center [389, 208] width 19 height 13
click at [384, 253] on div "0" at bounding box center [374, 245] width 49 height 32
click at [386, 244] on button "button" at bounding box center [389, 244] width 19 height 13
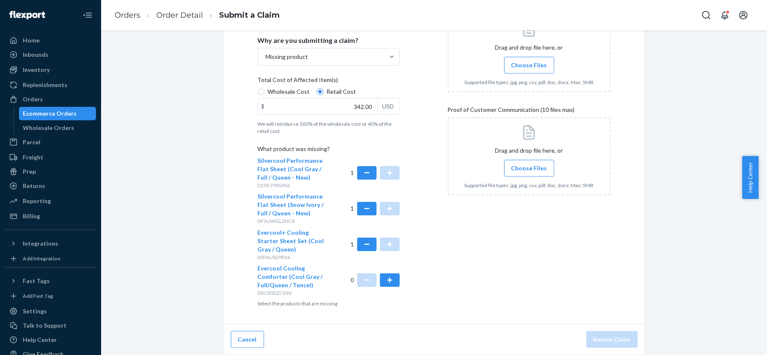
click at [512, 64] on span "Choose Files" at bounding box center [529, 65] width 36 height 8
click at [529, 64] on input "Choose Files" at bounding box center [529, 65] width 0 height 9
click at [526, 178] on div at bounding box center [528, 156] width 163 height 78
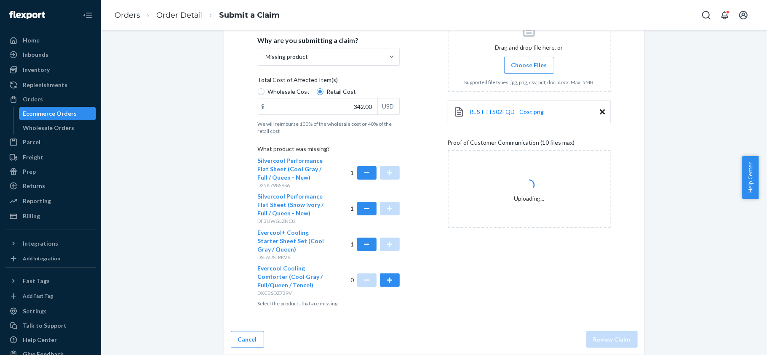
click at [511, 71] on label "Choose Files" at bounding box center [529, 65] width 50 height 17
click at [529, 70] on input "Choose Files" at bounding box center [529, 65] width 0 height 9
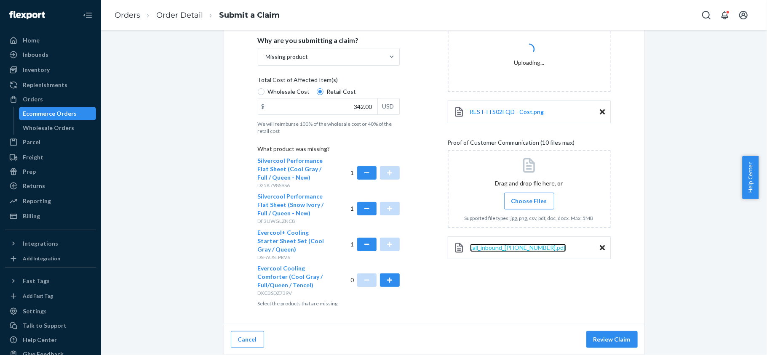
click at [478, 248] on span "call_inbound_3018395296.pdf" at bounding box center [518, 247] width 96 height 7
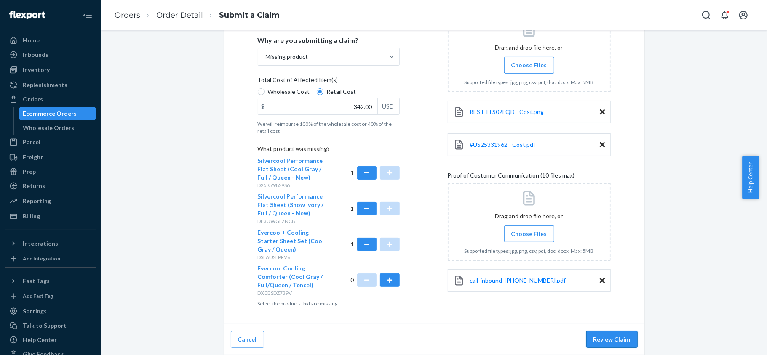
click at [604, 337] on button "Review Claim" at bounding box center [611, 339] width 51 height 17
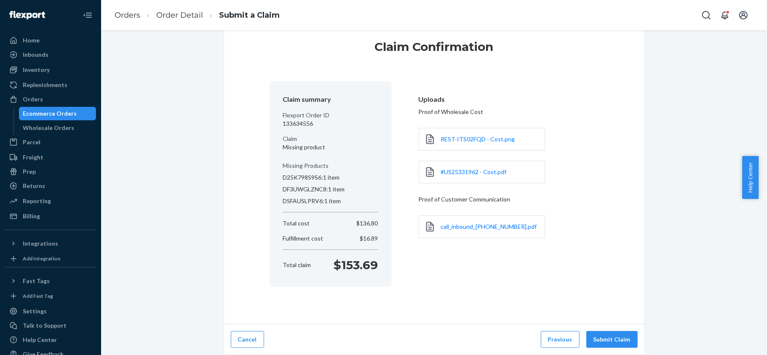
scroll to position [21, 0]
click at [604, 337] on button "Submit Claim" at bounding box center [611, 339] width 51 height 17
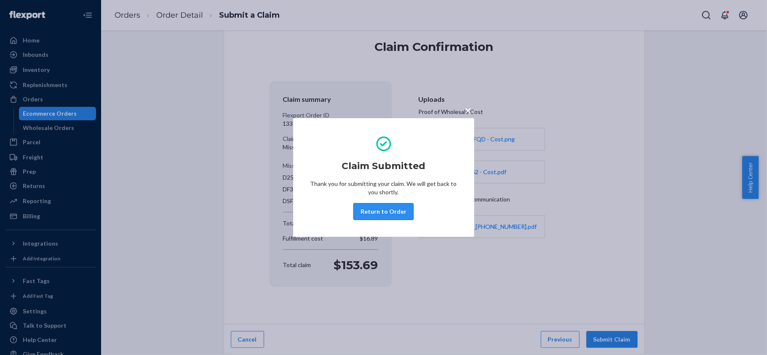
click at [365, 207] on button "Return to Order" at bounding box center [383, 211] width 60 height 17
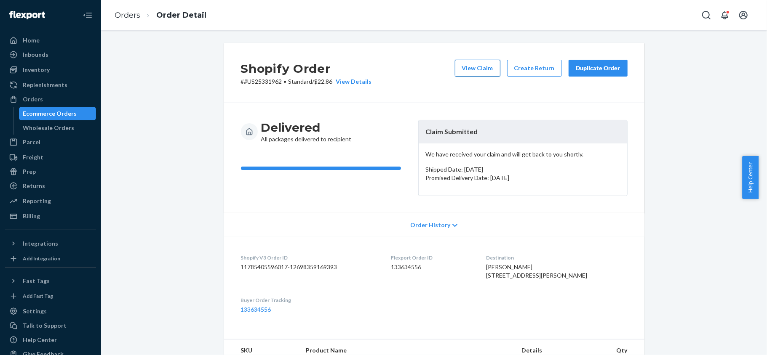
click at [474, 69] on button "View Claim" at bounding box center [477, 68] width 45 height 17
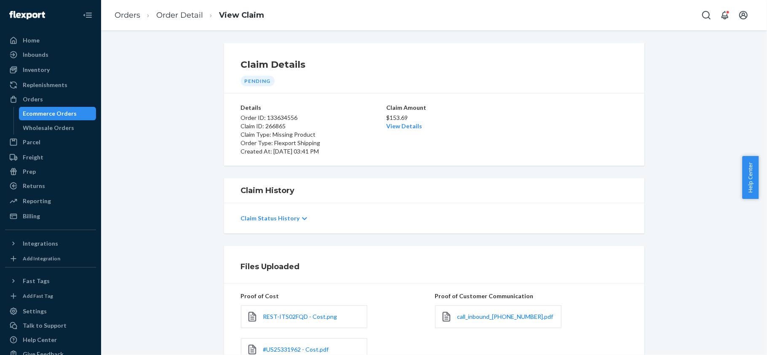
click at [389, 130] on div "$153.69 View Details" at bounding box center [434, 121] width 96 height 19
click at [394, 125] on link "View Details" at bounding box center [404, 125] width 36 height 7
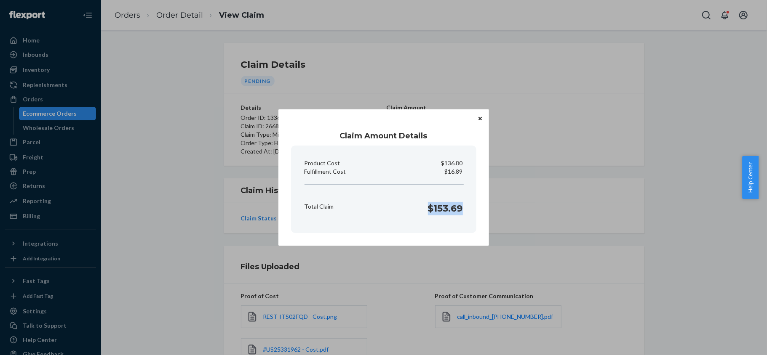
drag, startPoint x: 425, startPoint y: 209, endPoint x: 462, endPoint y: 212, distance: 37.2
click at [462, 212] on div "Total Claim $153.69" at bounding box center [383, 207] width 165 height 26
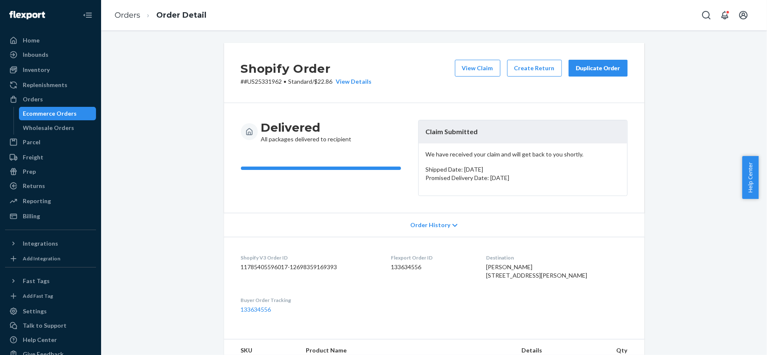
click at [410, 269] on dd "133634556" at bounding box center [432, 267] width 82 height 8
drag, startPoint x: 277, startPoint y: 83, endPoint x: 240, endPoint y: 85, distance: 36.7
click at [241, 85] on p "# #US25331962 • Standard / $22.86 View Details" at bounding box center [306, 81] width 131 height 8
click at [35, 98] on div "Orders" at bounding box center [33, 99] width 20 height 8
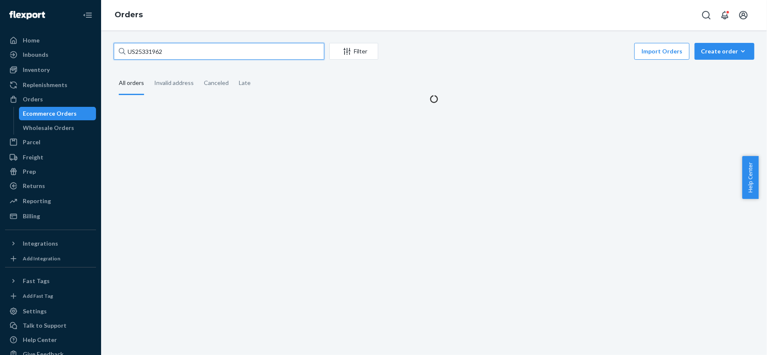
click at [178, 52] on input "US25331962" at bounding box center [219, 51] width 210 height 17
paste input "US25312315"
type input "US25312315"
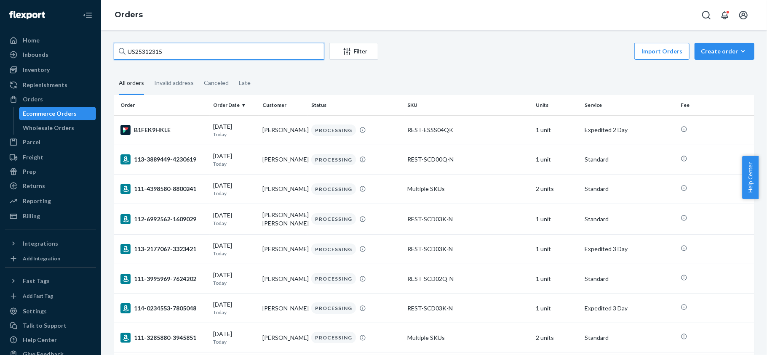
click at [172, 55] on input "US25312315" at bounding box center [219, 51] width 210 height 17
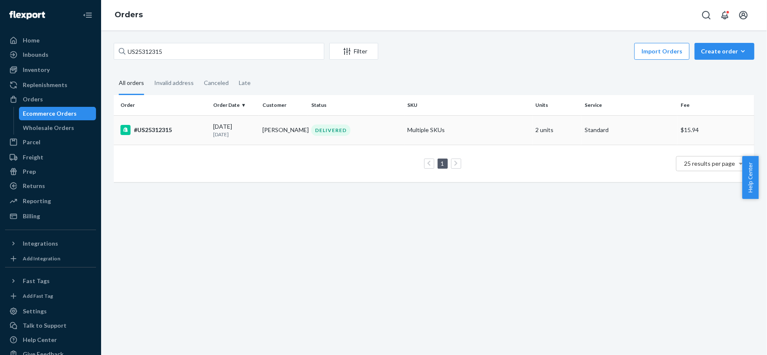
click at [165, 134] on div "#US25312315" at bounding box center [163, 130] width 86 height 10
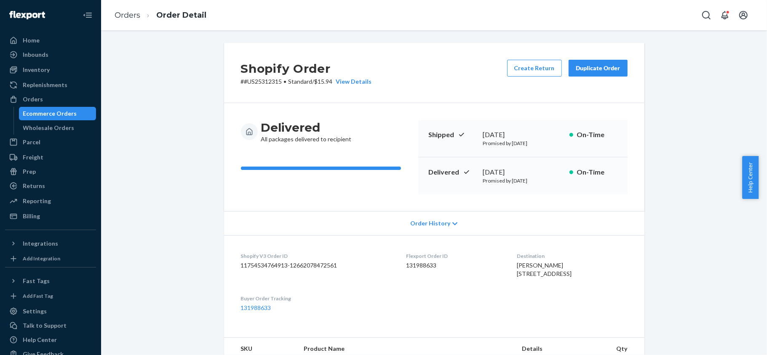
click at [600, 19] on div "Orders Order Detail" at bounding box center [433, 15] width 665 height 30
click at [54, 101] on div "Orders" at bounding box center [50, 99] width 89 height 12
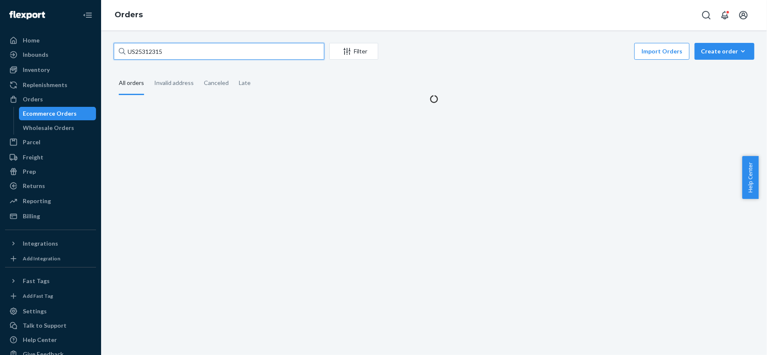
click at [189, 48] on input "US25312315" at bounding box center [219, 51] width 210 height 17
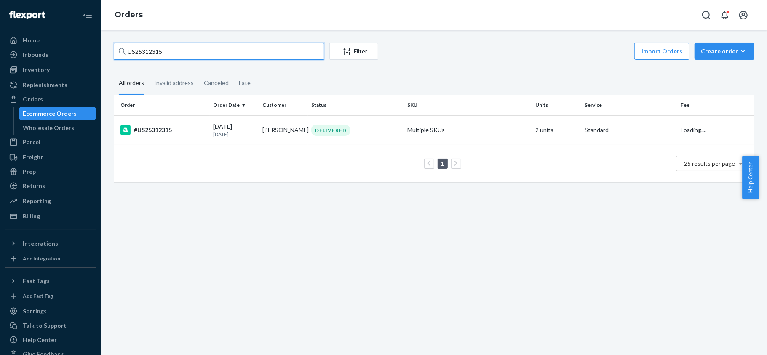
click at [189, 48] on input "US25312315" at bounding box center [219, 51] width 210 height 17
paste input "PD2435972"
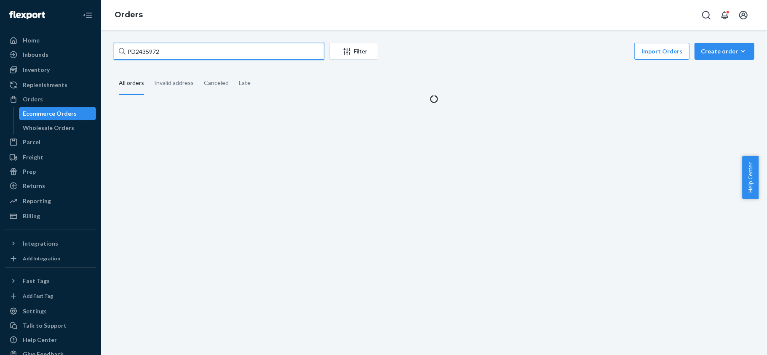
type input "PD2435972"
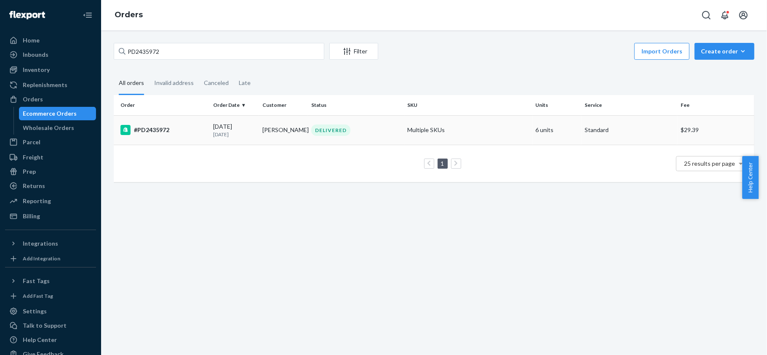
click at [205, 131] on td "#PD2435972" at bounding box center [162, 129] width 96 height 29
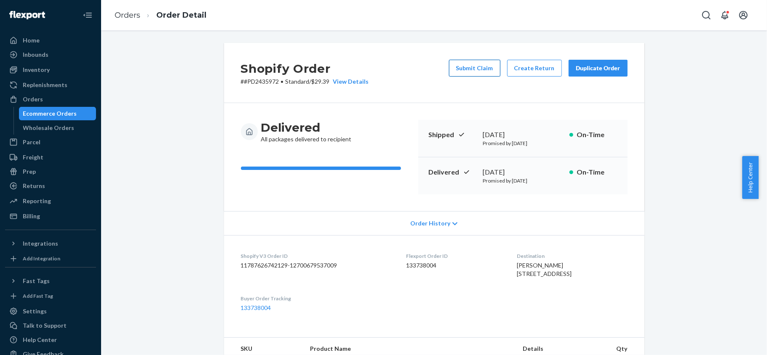
click at [462, 73] on button "Submit Claim" at bounding box center [474, 68] width 51 height 17
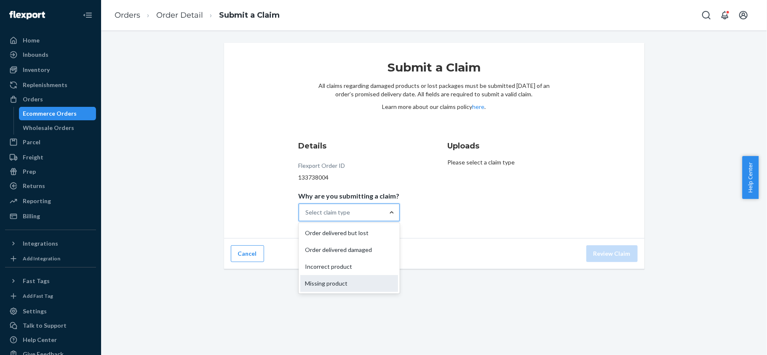
click at [356, 283] on div "Missing product" at bounding box center [349, 283] width 98 height 17
click at [306, 217] on input "Why are you submitting a claim? option Missing product focused, 0 of 4. 4 resul…" at bounding box center [306, 212] width 1 height 8
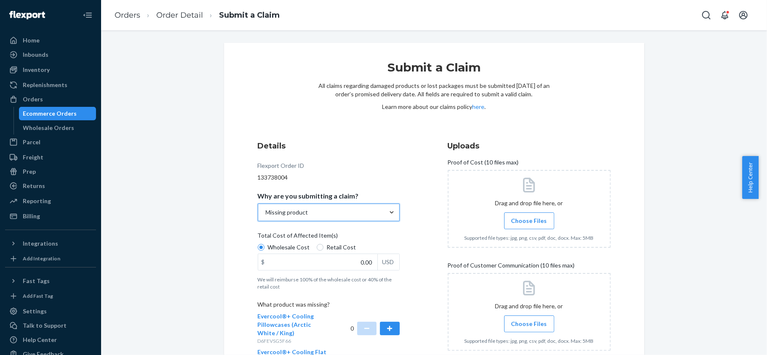
click at [315, 240] on span "Total Cost of Affected Item(s)" at bounding box center [298, 238] width 80 height 12
click at [264, 244] on input "Wholesale Cost" at bounding box center [261, 247] width 7 height 7
click at [317, 248] on input "Retail Cost" at bounding box center [320, 247] width 7 height 7
radio input "true"
radio input "false"
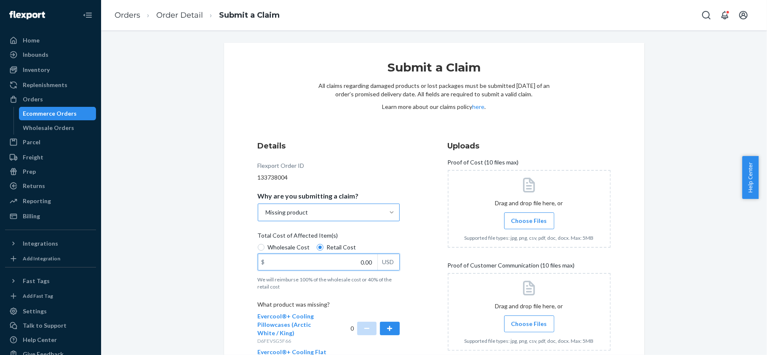
drag, startPoint x: 347, startPoint y: 266, endPoint x: 384, endPoint y: 261, distance: 37.3
click at [384, 261] on div "$ 0.00 USD" at bounding box center [329, 262] width 142 height 17
paste input "174"
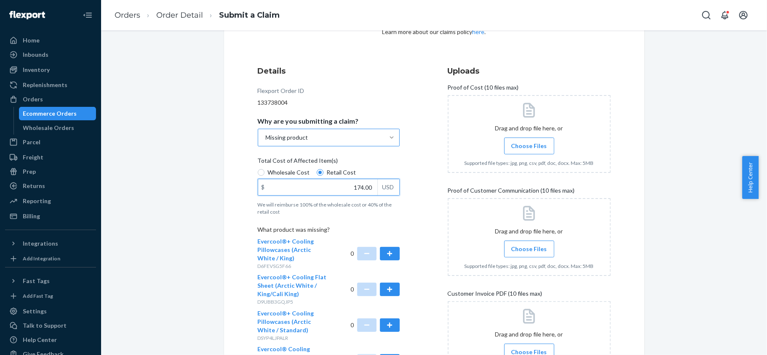
scroll to position [168, 0]
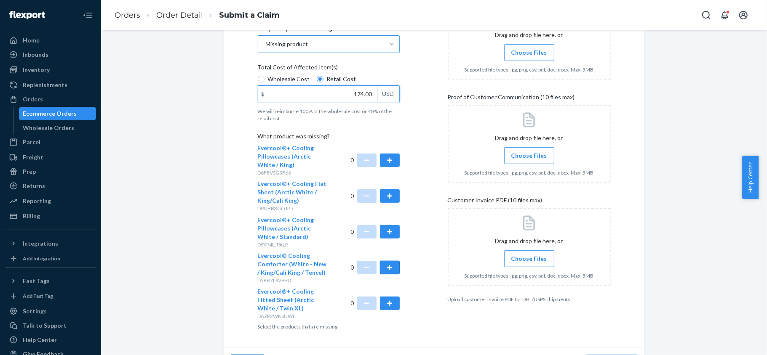
type input "174.00"
click at [388, 264] on button "button" at bounding box center [389, 267] width 19 height 13
click at [504, 54] on label "Choose Files" at bounding box center [529, 52] width 50 height 17
click at [529, 54] on input "Choose Files" at bounding box center [529, 52] width 0 height 9
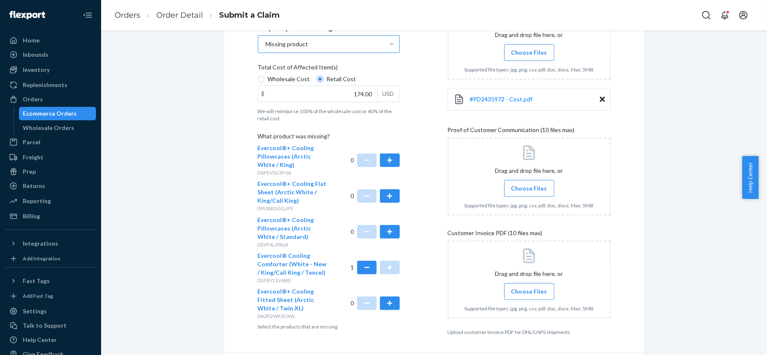
click at [518, 183] on label "Choose Files" at bounding box center [529, 188] width 50 height 17
click at [529, 184] on input "Choose Files" at bounding box center [529, 188] width 0 height 9
click at [514, 292] on span "Choose Files" at bounding box center [529, 291] width 36 height 8
click at [529, 292] on input "Choose Files" at bounding box center [529, 291] width 0 height 9
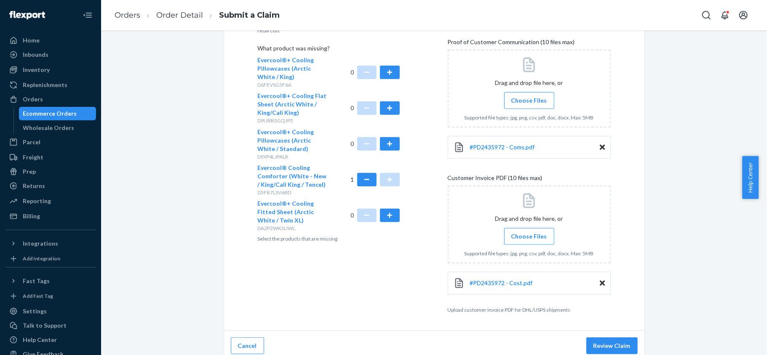
scroll to position [264, 0]
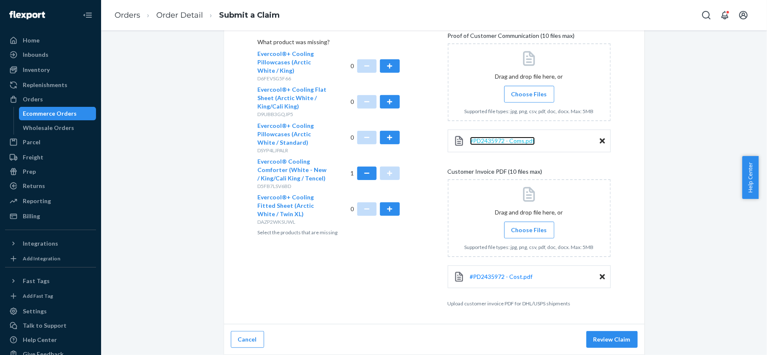
click at [503, 137] on span "#PD2435972 - Coms.pdf" at bounding box center [502, 140] width 65 height 7
click at [503, 275] on span "#PD2435972 - Cost.pdf" at bounding box center [501, 276] width 63 height 7
click at [608, 339] on button "Review Claim" at bounding box center [611, 339] width 51 height 17
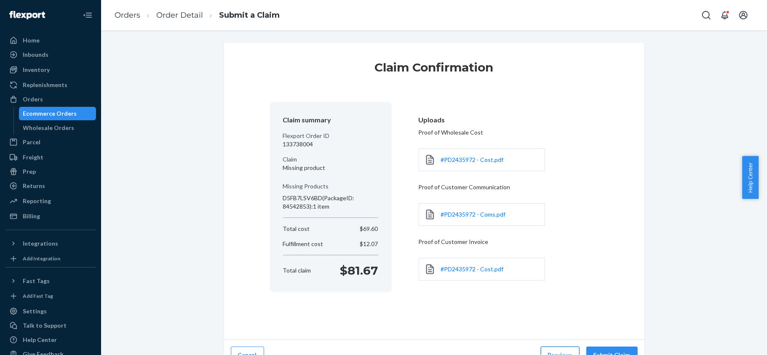
click at [563, 351] on button "Previous" at bounding box center [559, 355] width 39 height 17
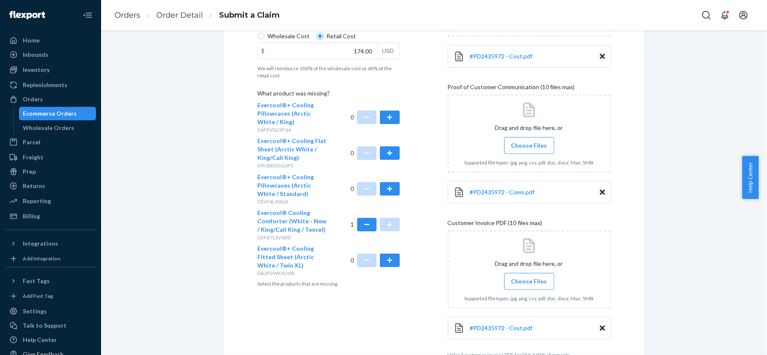
scroll to position [264, 0]
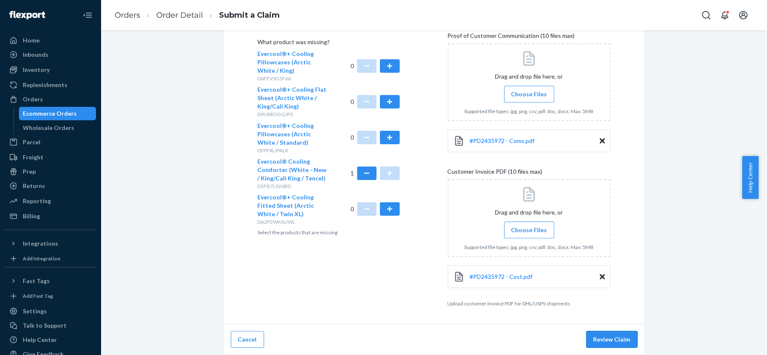
click at [618, 336] on button "Review Claim" at bounding box center [611, 339] width 51 height 17
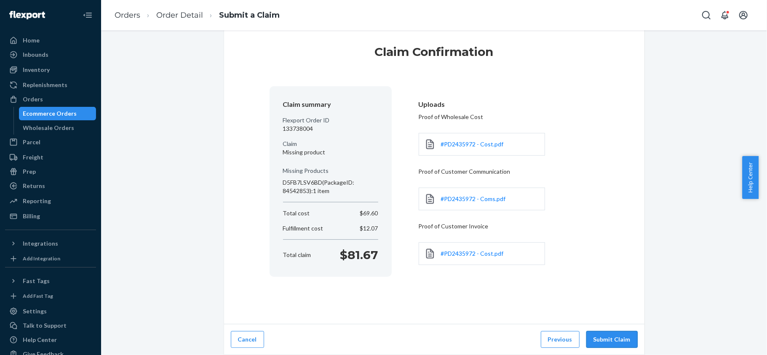
click at [612, 336] on button "Submit Claim" at bounding box center [611, 339] width 51 height 17
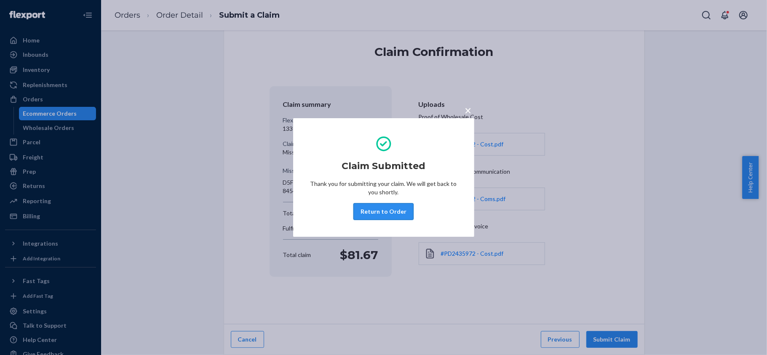
click at [366, 210] on button "Return to Order" at bounding box center [383, 211] width 60 height 17
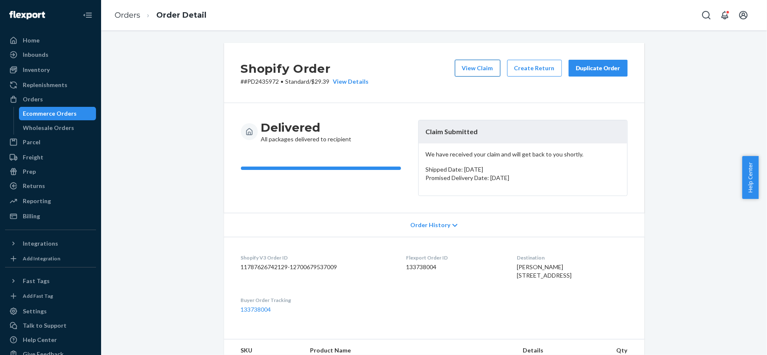
click at [475, 66] on button "View Claim" at bounding box center [477, 68] width 45 height 17
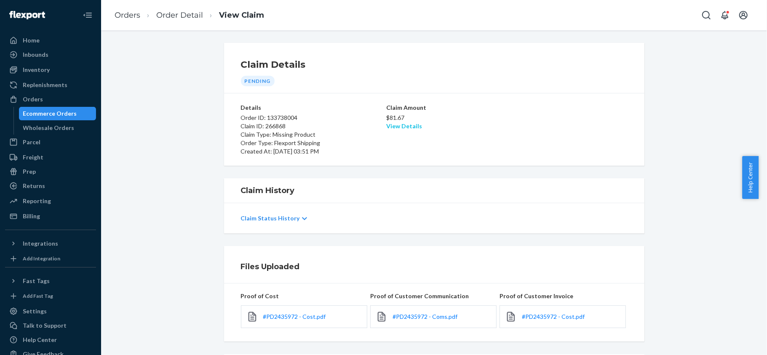
click at [407, 130] on link "View Details" at bounding box center [404, 125] width 36 height 7
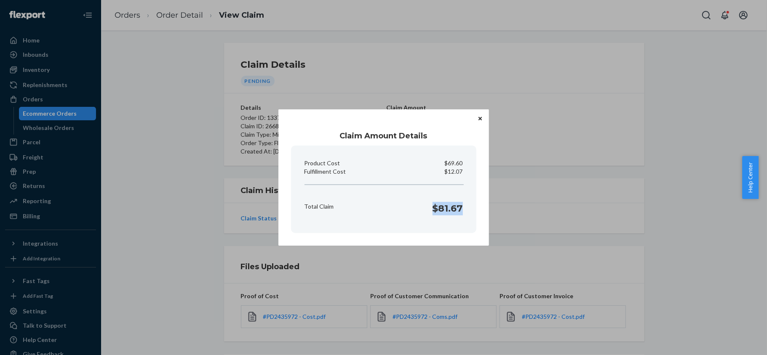
drag, startPoint x: 428, startPoint y: 211, endPoint x: 471, endPoint y: 206, distance: 43.2
click at [466, 219] on section "Product Cost $69.60 Fulfillment Cost $12.07 Total Claim $81.67" at bounding box center [383, 190] width 185 height 88
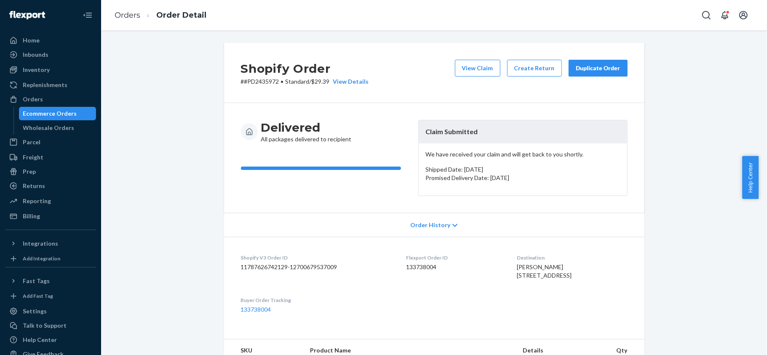
click at [413, 272] on div "Flexport Order ID 133738004" at bounding box center [454, 268] width 97 height 29
drag, startPoint x: 273, startPoint y: 83, endPoint x: 265, endPoint y: 83, distance: 8.4
click at [254, 85] on p "# #PD2435972 • Standard / $29.39 View Details" at bounding box center [305, 81] width 128 height 8
click at [274, 83] on p "# #PD2435972 • Standard / $29.39 View Details" at bounding box center [305, 81] width 128 height 8
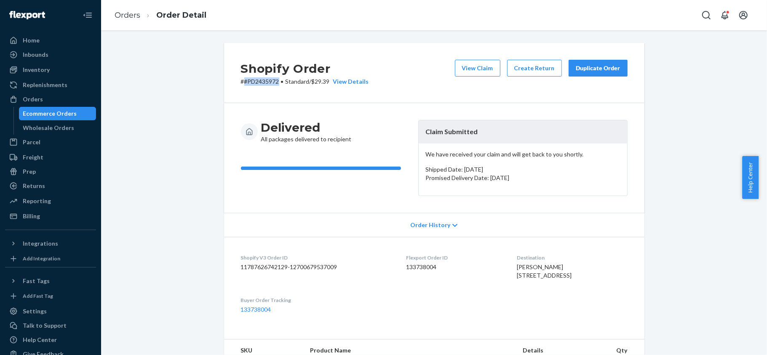
drag, startPoint x: 275, startPoint y: 83, endPoint x: 240, endPoint y: 85, distance: 35.4
click at [241, 85] on p "# #PD2435972 • Standard / $29.39 View Details" at bounding box center [305, 81] width 128 height 8
click at [58, 95] on div "Orders" at bounding box center [50, 99] width 89 height 12
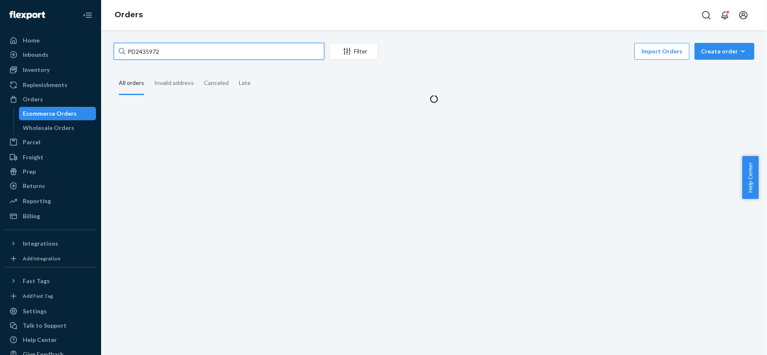
click at [164, 57] on input "PD2435972" at bounding box center [219, 51] width 210 height 17
paste input "US25331554"
type input "US25331554"
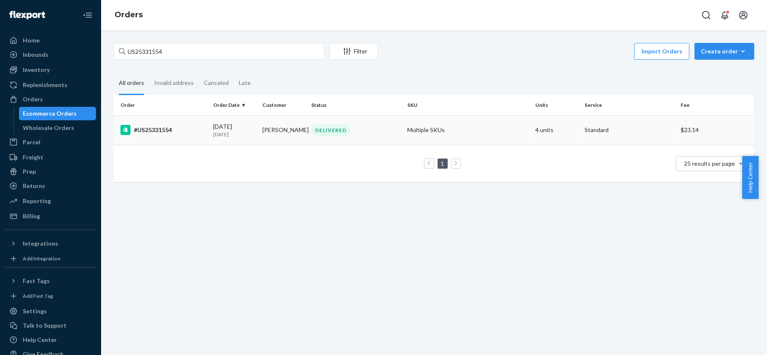
click at [178, 134] on div "#US25331554" at bounding box center [163, 130] width 86 height 10
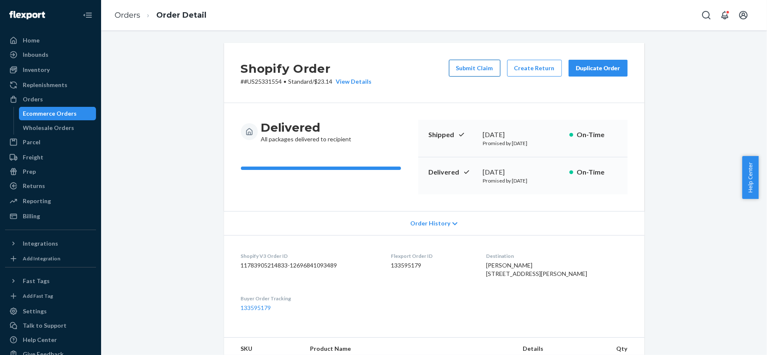
click at [465, 67] on button "Submit Claim" at bounding box center [474, 68] width 51 height 17
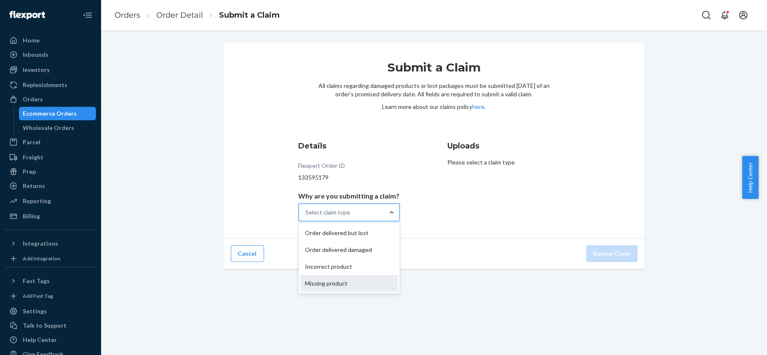
click at [349, 277] on div "Missing product" at bounding box center [349, 283] width 98 height 17
click at [306, 217] on input "Why are you submitting a claim? option Missing product focused, 4 of 4. 4 resul…" at bounding box center [306, 212] width 1 height 8
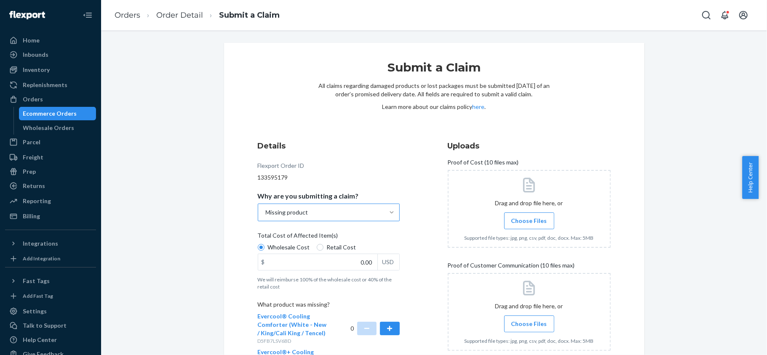
click at [342, 246] on span "Retail Cost" at bounding box center [341, 247] width 29 height 8
click at [323, 246] on input "Retail Cost" at bounding box center [320, 247] width 7 height 7
radio input "true"
radio input "false"
drag, startPoint x: 349, startPoint y: 261, endPoint x: 391, endPoint y: 263, distance: 43.0
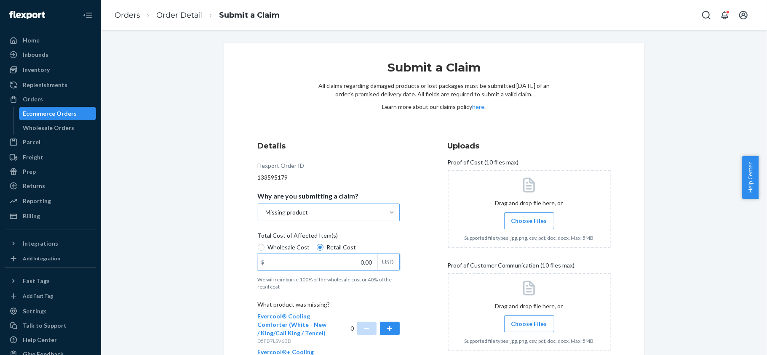
click at [389, 263] on div "$ 0.00 USD" at bounding box center [329, 262] width 142 height 17
paste input "174"
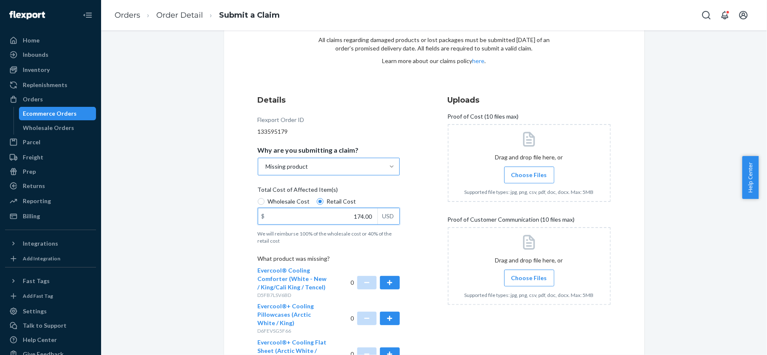
scroll to position [156, 0]
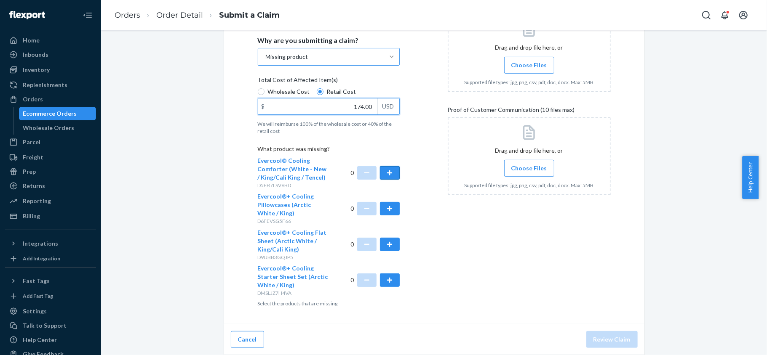
type input "174.00"
click at [381, 168] on button "button" at bounding box center [389, 172] width 19 height 13
click at [513, 67] on span "Choose Files" at bounding box center [529, 65] width 36 height 8
click at [529, 67] on input "Choose Files" at bounding box center [529, 65] width 0 height 9
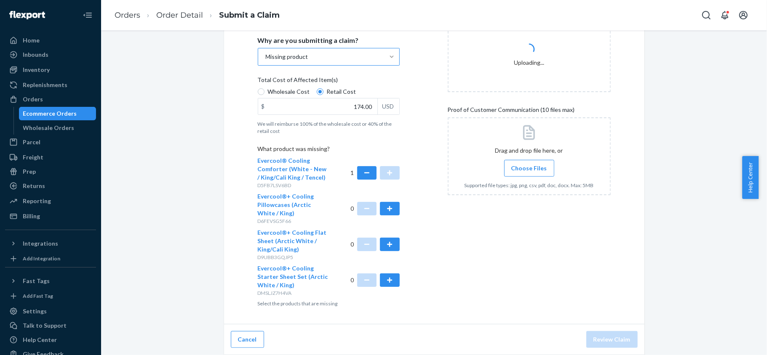
click at [532, 172] on span "Choose Files" at bounding box center [529, 168] width 36 height 8
click at [529, 172] on input "Choose Files" at bounding box center [529, 168] width 0 height 9
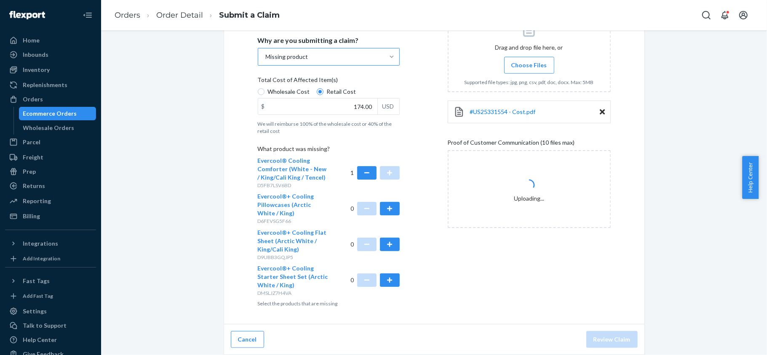
click at [522, 116] on div "#US25331554 - Cost.pdf" at bounding box center [528, 112] width 163 height 23
click at [512, 115] on link "#US25331554 - Cost.pdf" at bounding box center [503, 112] width 66 height 8
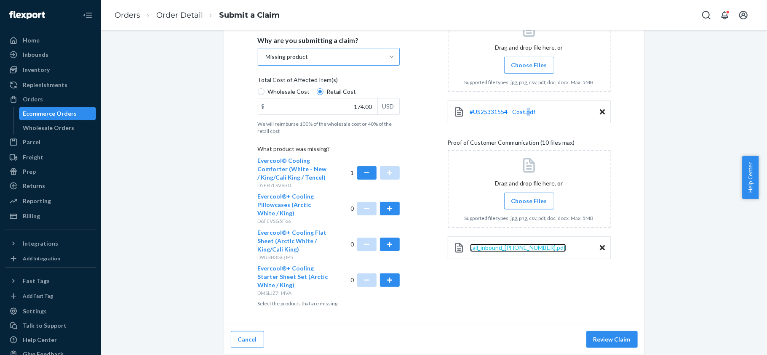
click at [514, 248] on span "call_inbound_3016578467.pdf" at bounding box center [518, 247] width 96 height 7
click at [612, 334] on button "Review Claim" at bounding box center [611, 339] width 51 height 17
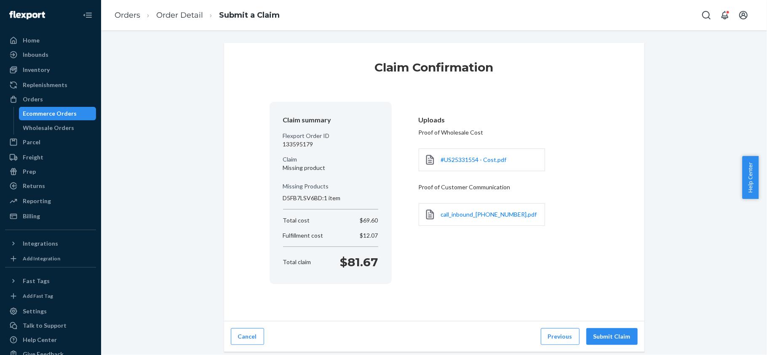
click at [612, 335] on button "Submit Claim" at bounding box center [611, 336] width 51 height 17
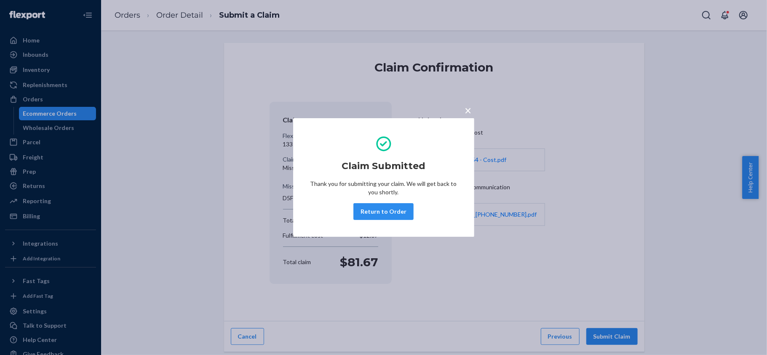
drag, startPoint x: 386, startPoint y: 208, endPoint x: 381, endPoint y: 212, distance: 6.9
click at [386, 208] on button "Return to Order" at bounding box center [383, 211] width 60 height 17
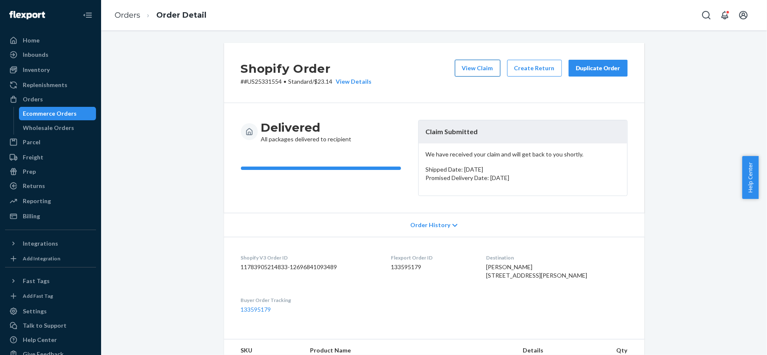
click at [463, 68] on button "View Claim" at bounding box center [477, 68] width 45 height 17
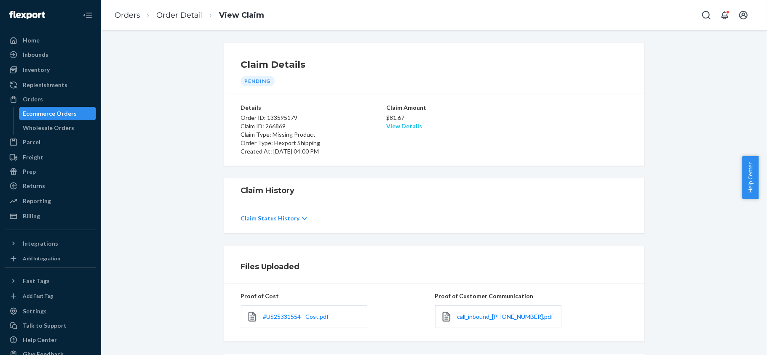
click at [401, 125] on link "View Details" at bounding box center [404, 125] width 36 height 7
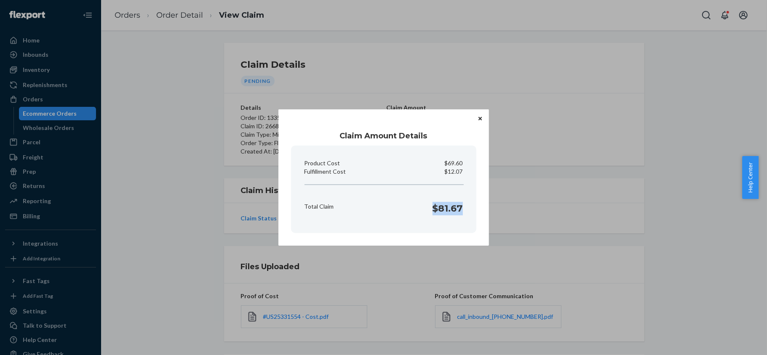
drag, startPoint x: 432, startPoint y: 209, endPoint x: 464, endPoint y: 213, distance: 32.2
click at [464, 213] on div "Total Claim $81.67" at bounding box center [383, 207] width 165 height 26
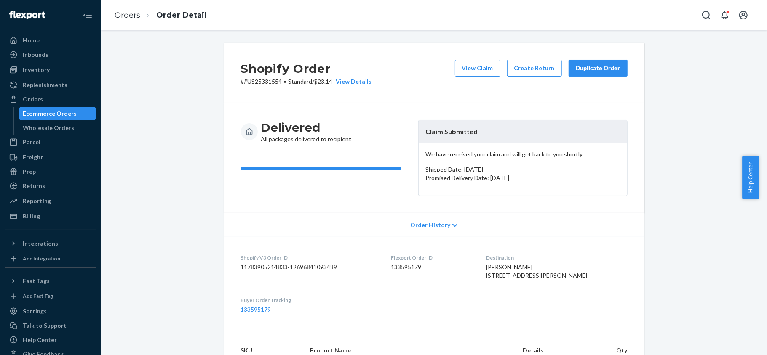
click at [417, 265] on dd "133595179" at bounding box center [432, 267] width 82 height 8
click at [63, 94] on div "Orders" at bounding box center [50, 99] width 89 height 12
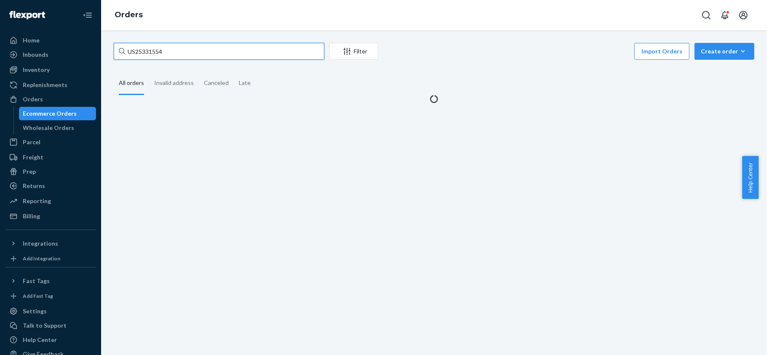
click at [191, 56] on input "US25331554" at bounding box center [219, 51] width 210 height 17
paste input "#US25318643"
type input "#US25318643"
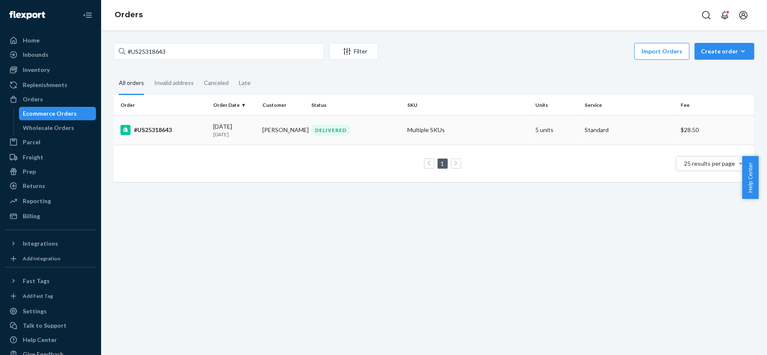
click at [232, 133] on p "1 month ago" at bounding box center [234, 134] width 43 height 7
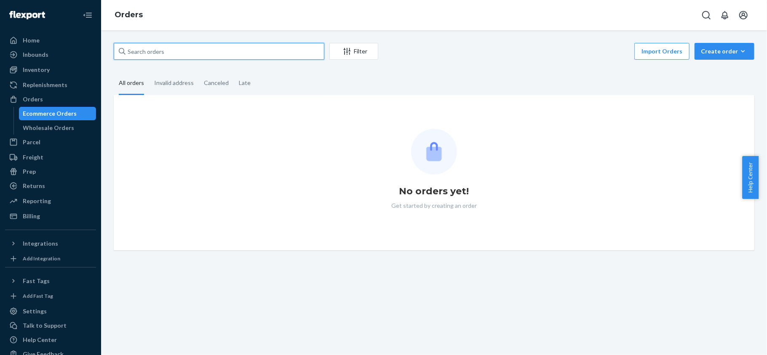
click at [164, 51] on input "text" at bounding box center [219, 51] width 210 height 17
paste input "US25318643"
type input "US25318643"
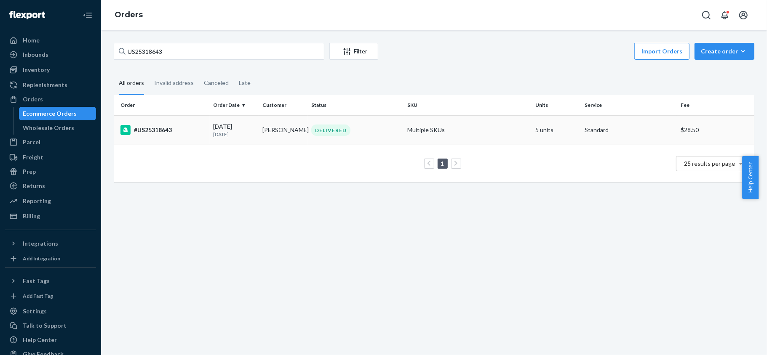
click at [219, 133] on p "1 month ago" at bounding box center [234, 134] width 43 height 7
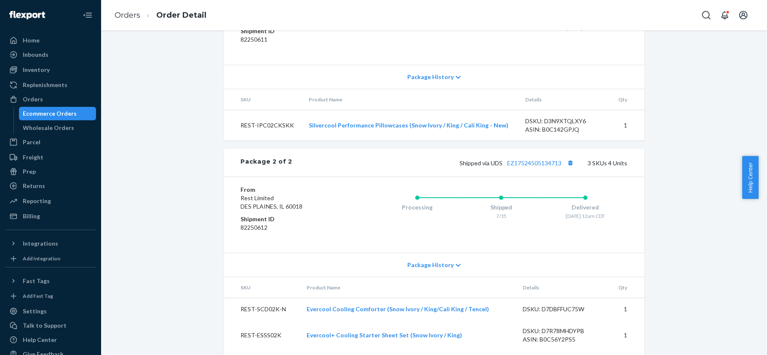
scroll to position [578, 0]
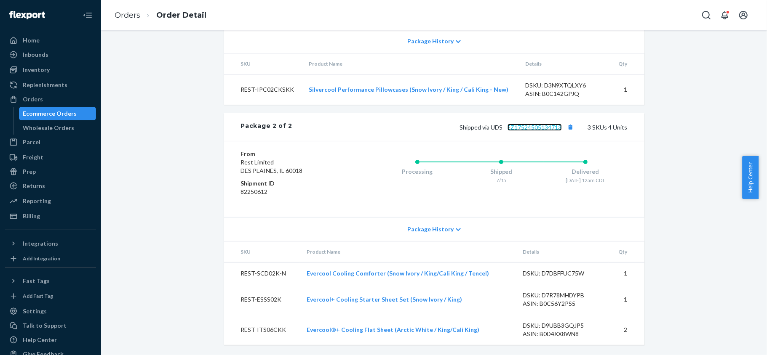
click at [530, 126] on link "EZ17524505134713" at bounding box center [534, 127] width 54 height 7
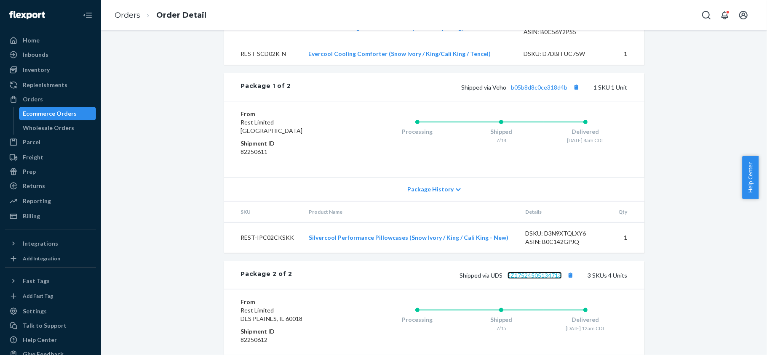
scroll to position [409, 0]
click at [535, 92] on link "b05b8d8c0ce318d4b" at bounding box center [539, 88] width 56 height 7
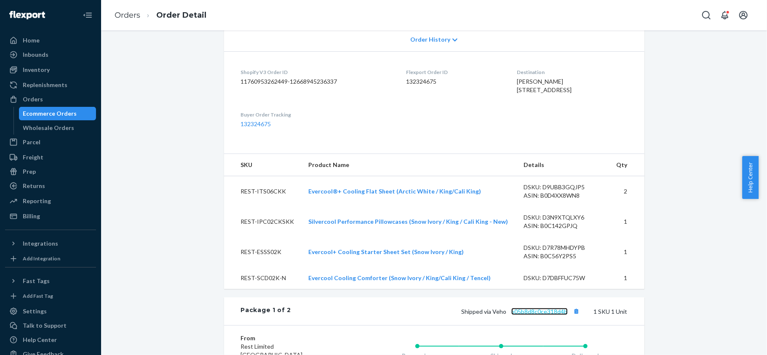
scroll to position [184, 0]
click at [539, 95] on span "MONICA ACOSTA 1541 N Talman Ave Apt 3 Chicago, IL 60622-2373 US" at bounding box center [544, 87] width 55 height 16
copy span "60622"
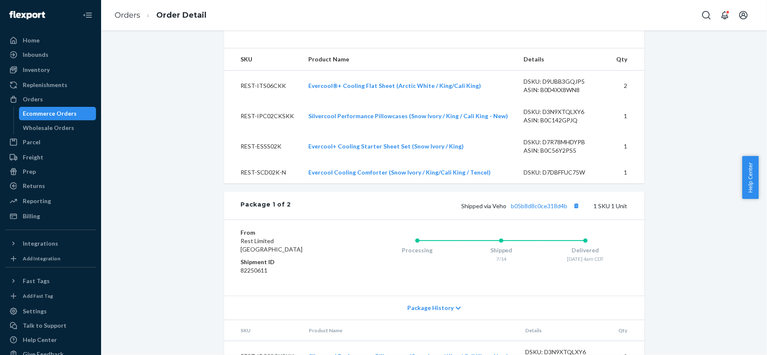
scroll to position [465, 0]
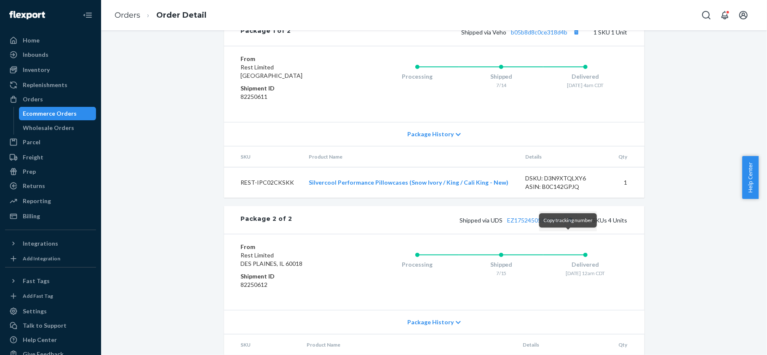
click at [566, 226] on button "Copy tracking number" at bounding box center [570, 220] width 11 height 11
click at [71, 99] on div "Orders" at bounding box center [50, 99] width 89 height 12
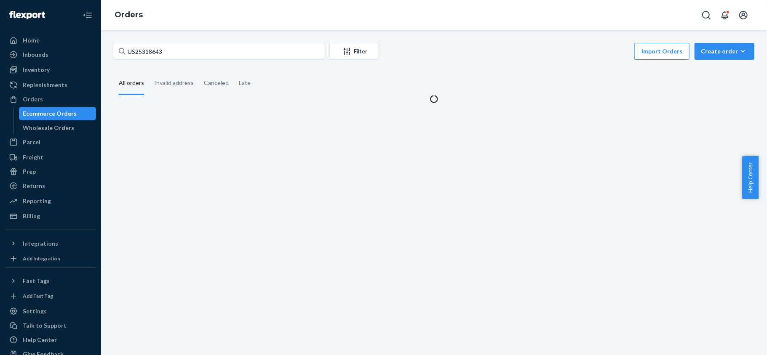
click at [204, 40] on div "US25318643 Filter Import Orders Create order Ecommerce order Removal order All …" at bounding box center [433, 192] width 665 height 325
click at [197, 52] on input "US25318643" at bounding box center [219, 51] width 210 height 17
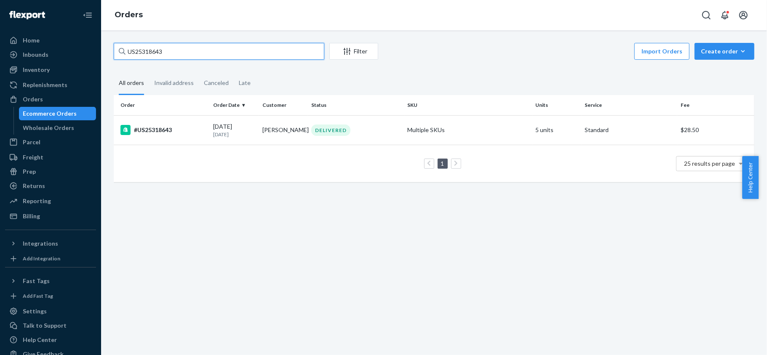
click at [197, 52] on input "US25318643" at bounding box center [219, 51] width 210 height 17
paste input "#US25318552"
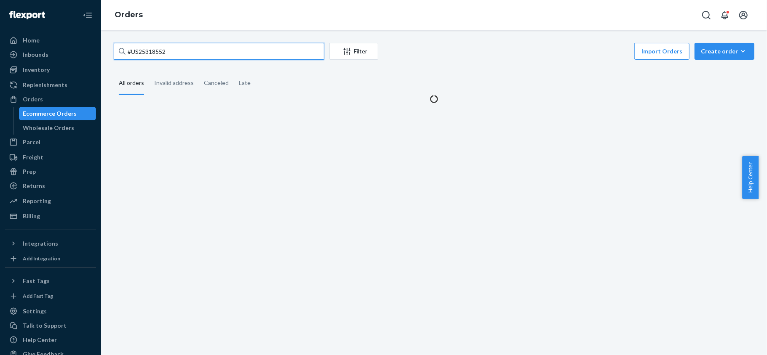
type input "#US25318552"
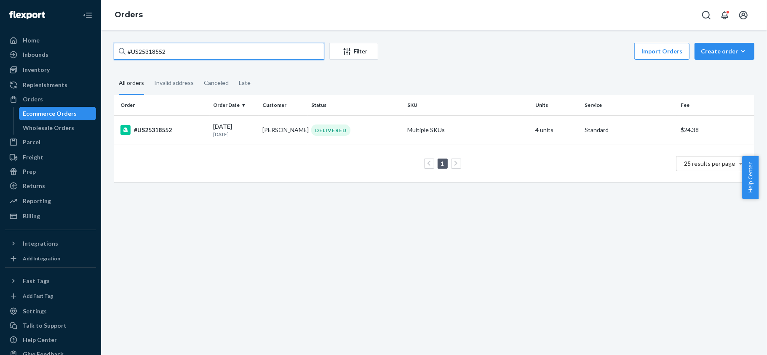
click at [240, 54] on input "#US25318552" at bounding box center [219, 51] width 210 height 17
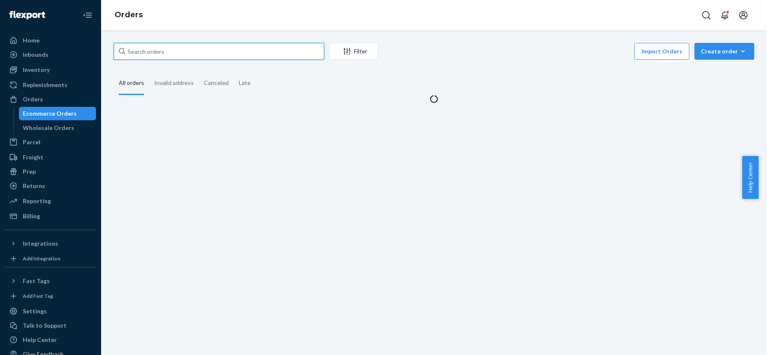
paste input "#US25318552"
type input "#US25318552"
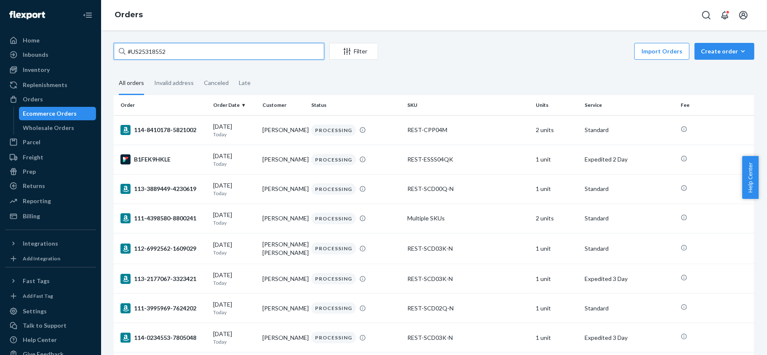
click at [210, 49] on input "#US25318552" at bounding box center [219, 51] width 210 height 17
click at [209, 49] on input "#US25318552" at bounding box center [219, 51] width 210 height 17
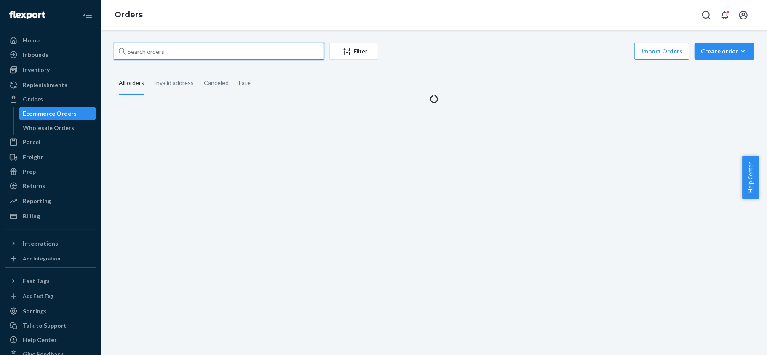
paste input "#US25318552"
type input "#US25318552"
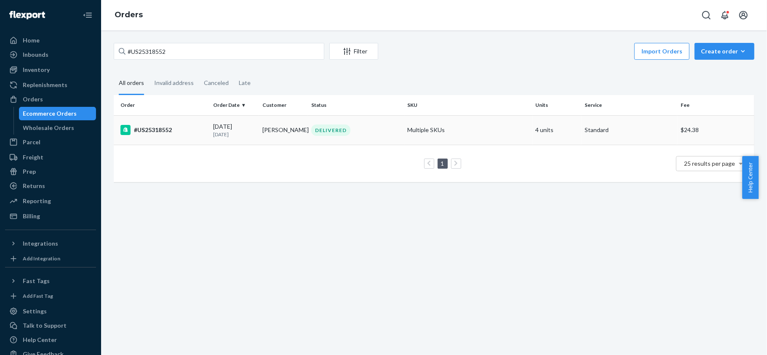
click at [238, 128] on div "07/14/2025 1 month ago" at bounding box center [234, 130] width 43 height 16
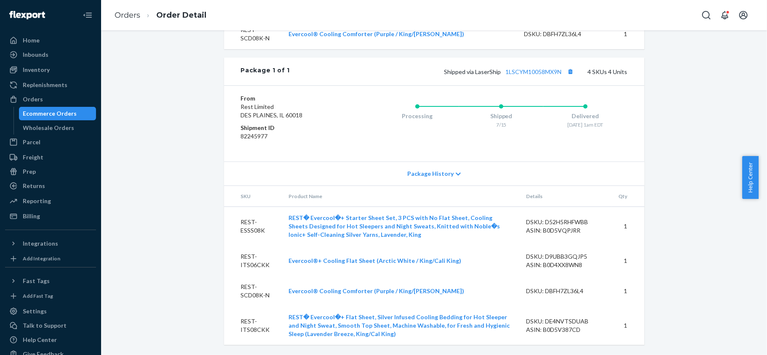
scroll to position [469, 0]
click at [567, 72] on button "Copy tracking number" at bounding box center [570, 71] width 11 height 11
click at [544, 71] on link "1LSCYM10058MX9N" at bounding box center [534, 71] width 56 height 7
click at [565, 72] on button "Copy tracking number" at bounding box center [570, 71] width 11 height 11
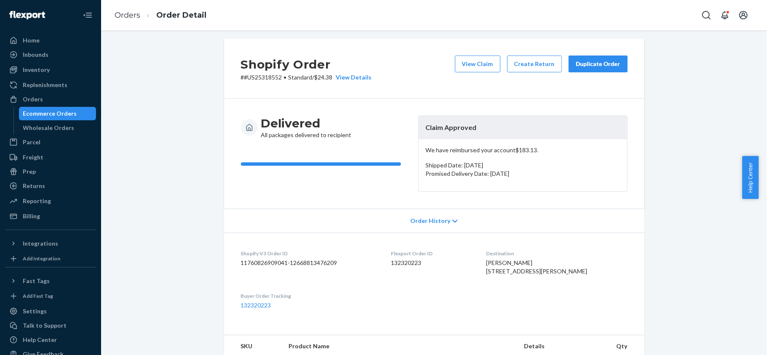
scroll to position [0, 0]
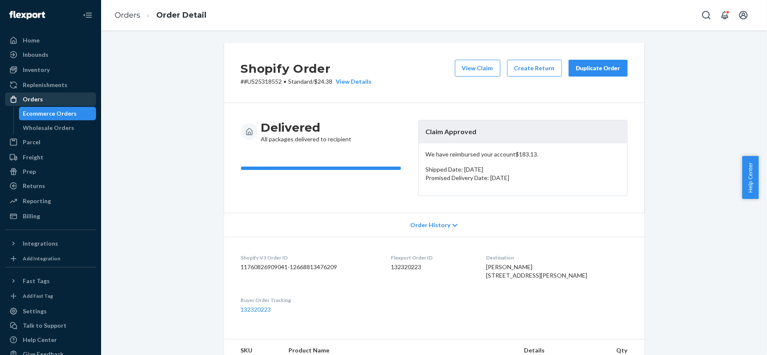
click at [63, 93] on div "Orders" at bounding box center [50, 99] width 89 height 12
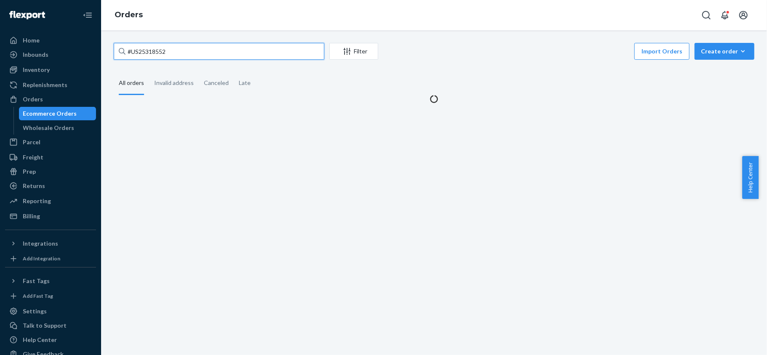
click at [187, 53] on input "#US25318552" at bounding box center [219, 51] width 210 height 17
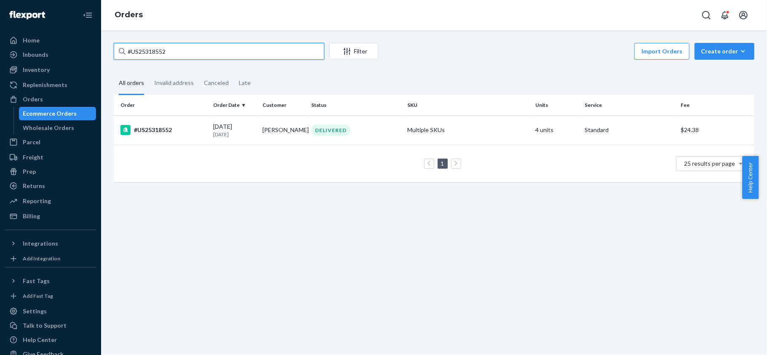
paste input "6339"
type input "#US25316339"
click at [219, 125] on div "07/12/2025 1 month ago" at bounding box center [234, 130] width 43 height 16
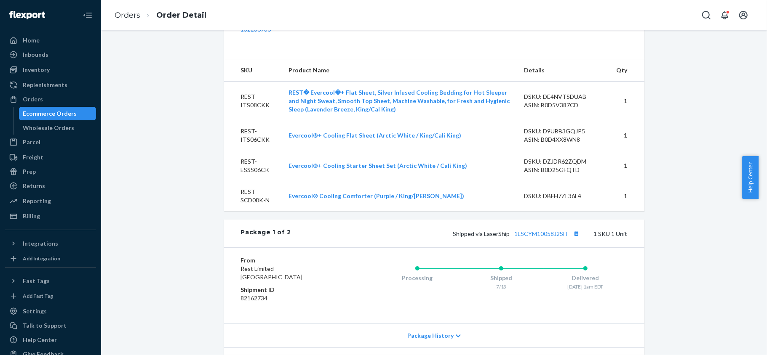
scroll to position [449, 0]
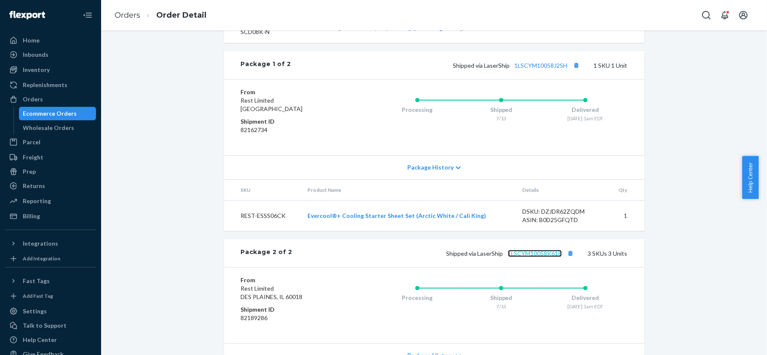
click at [541, 257] on link "1LSCYM10058K618" at bounding box center [535, 253] width 54 height 7
click at [43, 98] on div "Orders" at bounding box center [50, 99] width 89 height 12
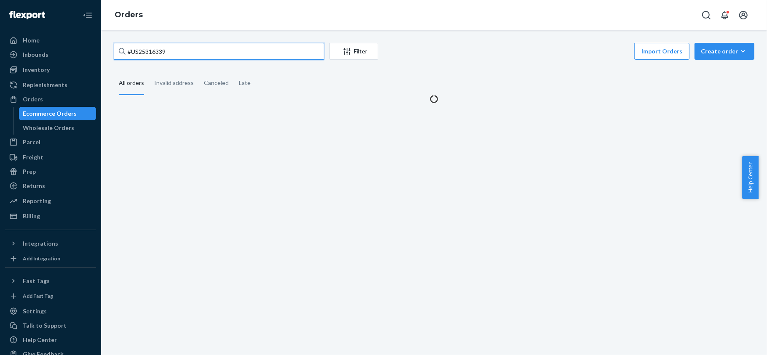
click at [184, 51] on input "#US25316339" at bounding box center [219, 51] width 210 height 17
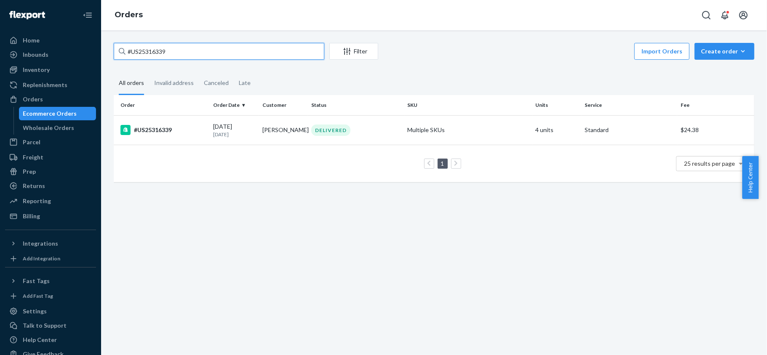
paste input "5964"
type input "#US25315964"
click at [215, 130] on div "07/11/2025 1 month ago" at bounding box center [234, 130] width 43 height 16
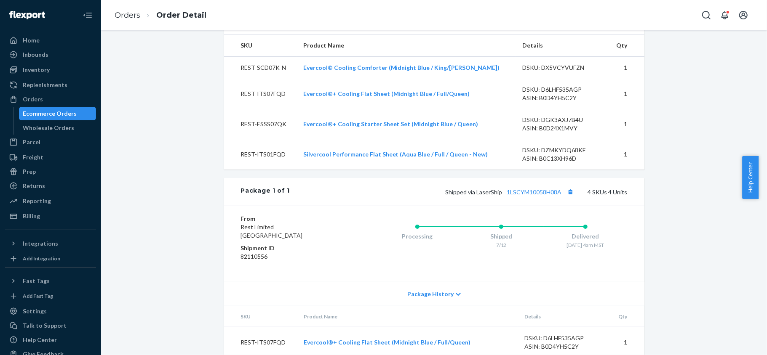
scroll to position [418, 0]
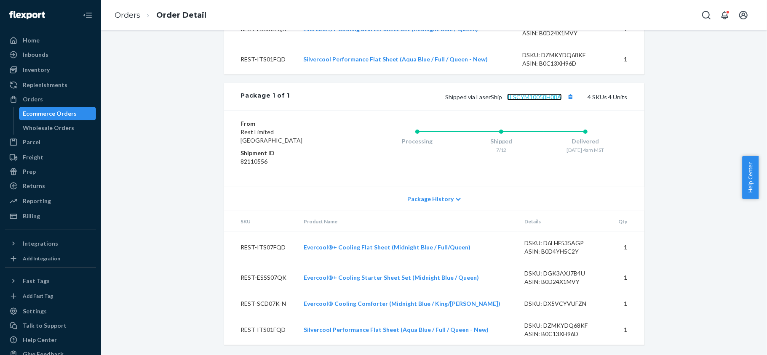
click at [534, 96] on link "1LSCYM10058H08A" at bounding box center [534, 96] width 55 height 7
